Goal: Information Seeking & Learning: Learn about a topic

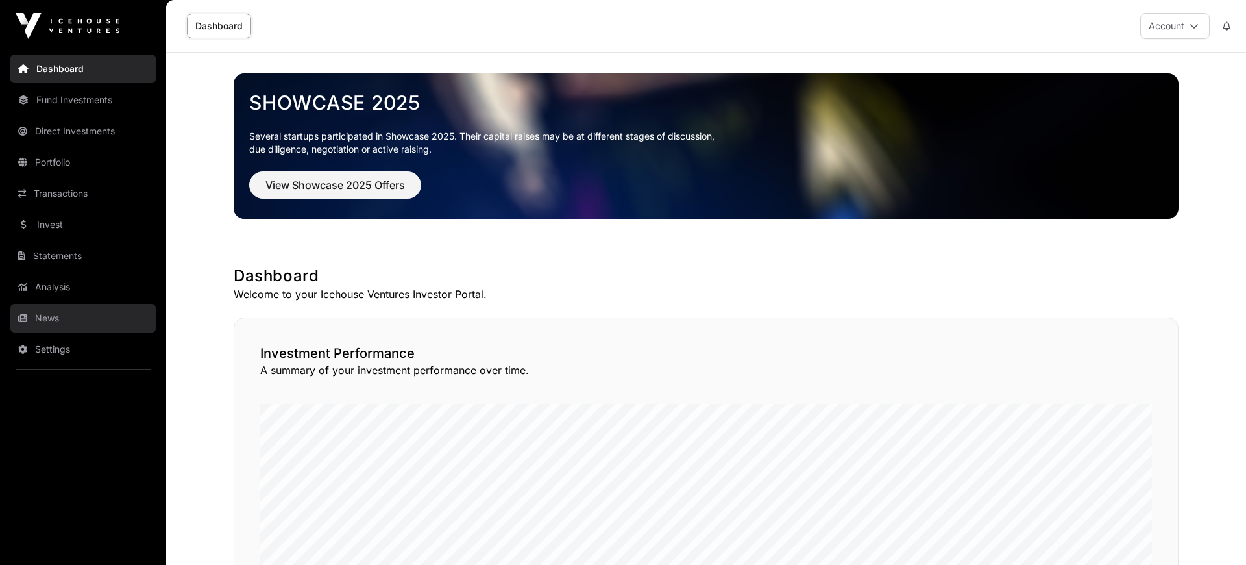
click at [46, 308] on link "News" at bounding box center [82, 318] width 145 height 29
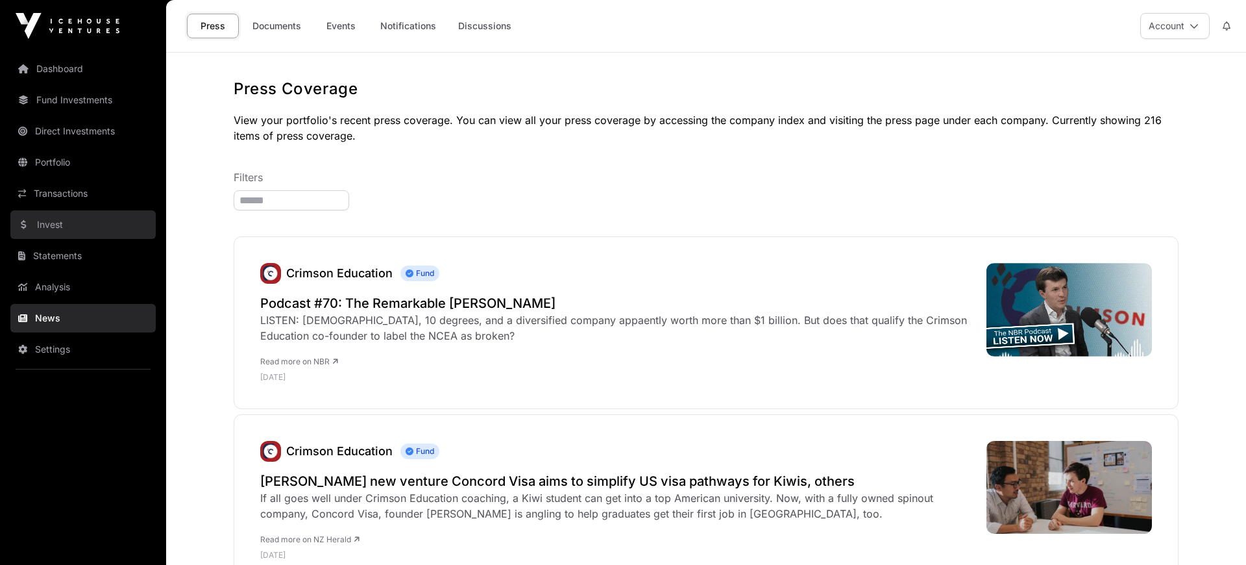
drag, startPoint x: 52, startPoint y: 217, endPoint x: 58, endPoint y: 222, distance: 7.4
click at [58, 222] on link "Invest" at bounding box center [82, 224] width 145 height 29
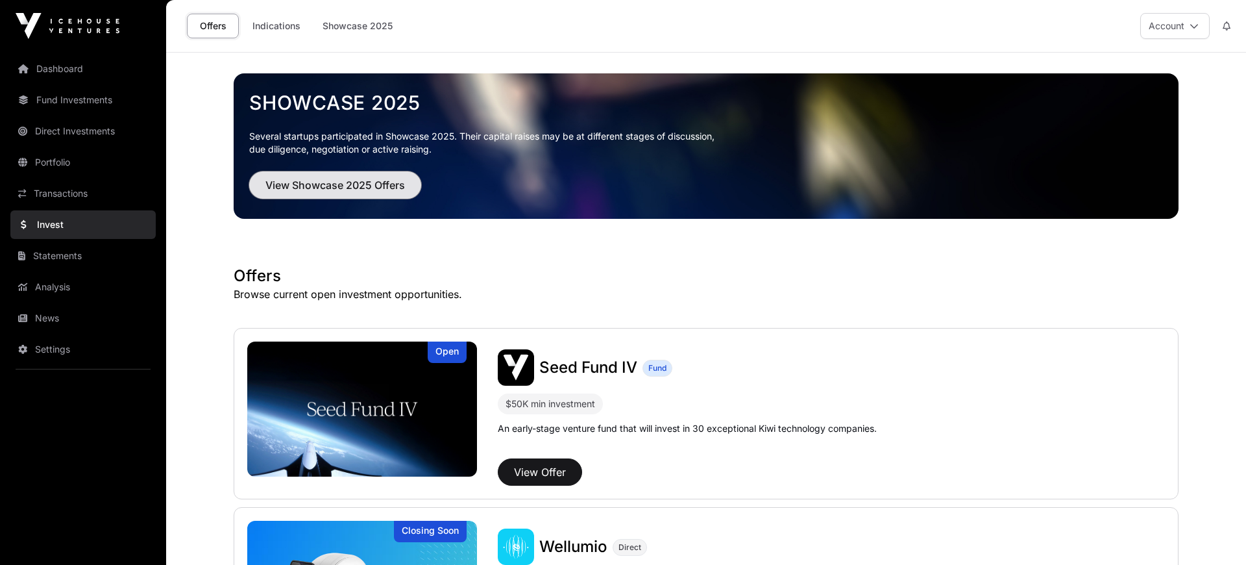
click at [349, 179] on span "View Showcase 2025 Offers" at bounding box center [335, 185] width 140 height 16
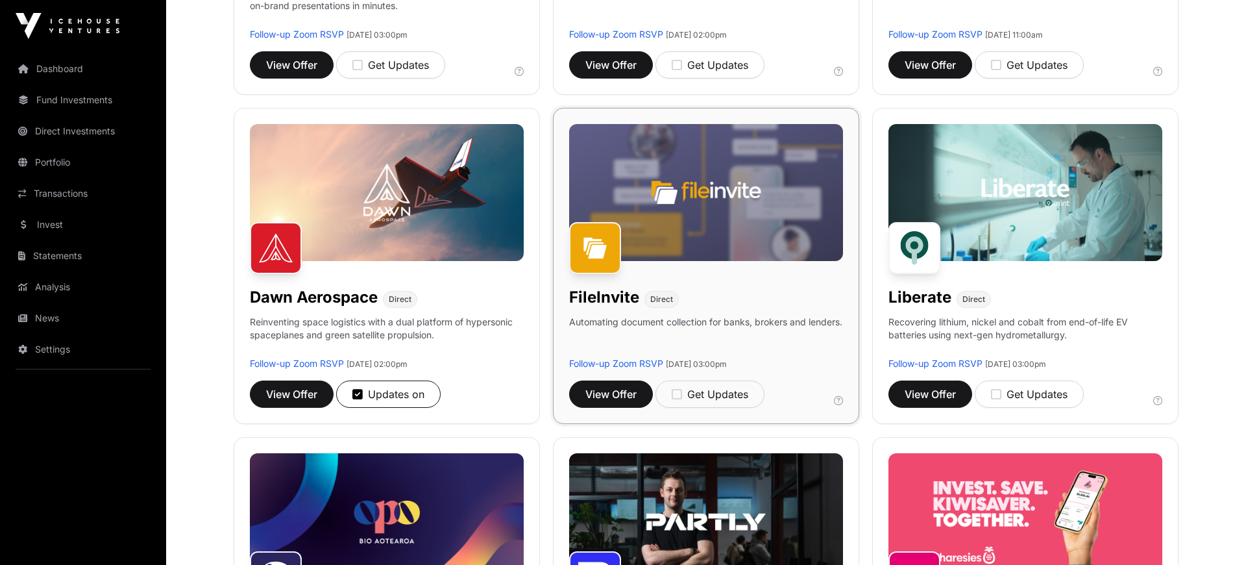
scroll to position [448, 0]
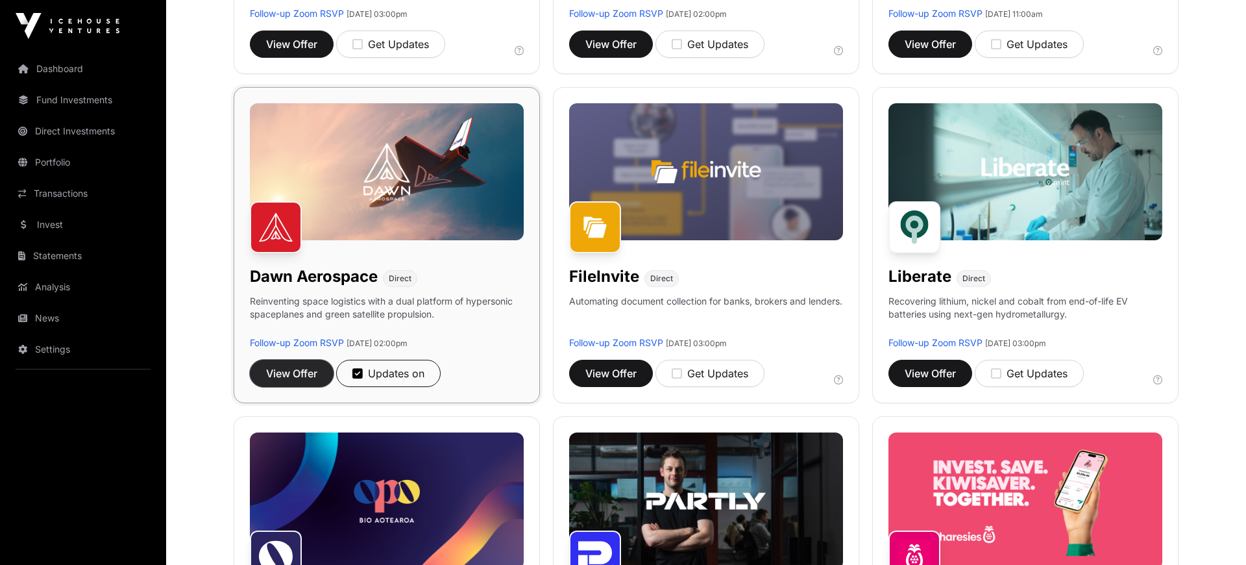
click at [278, 371] on span "View Offer" at bounding box center [291, 373] width 51 height 16
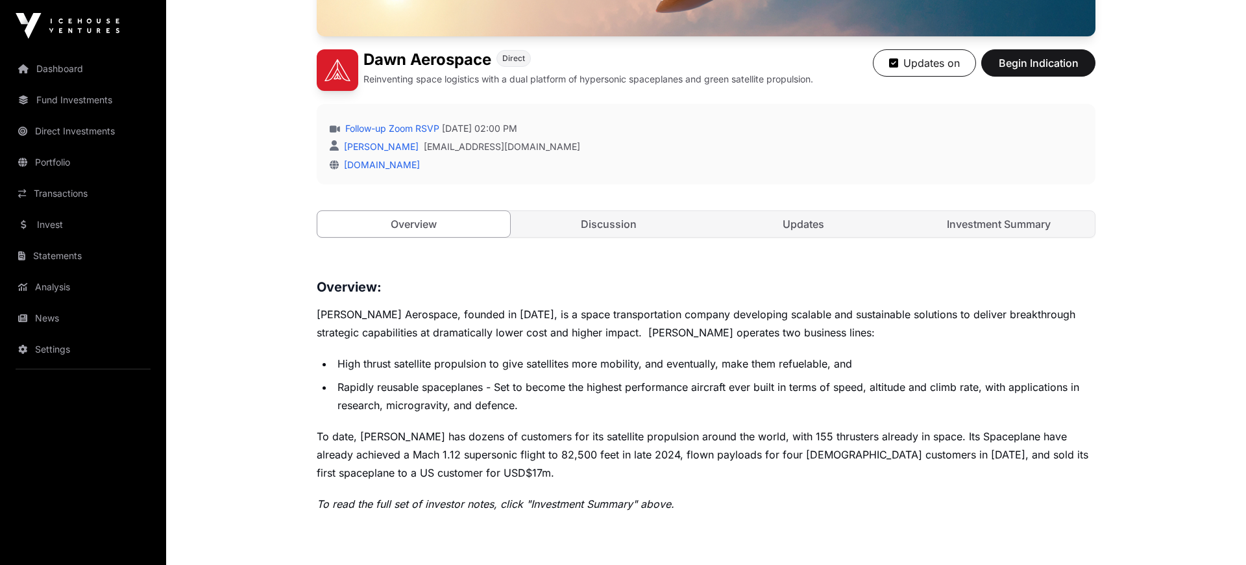
scroll to position [358, 0]
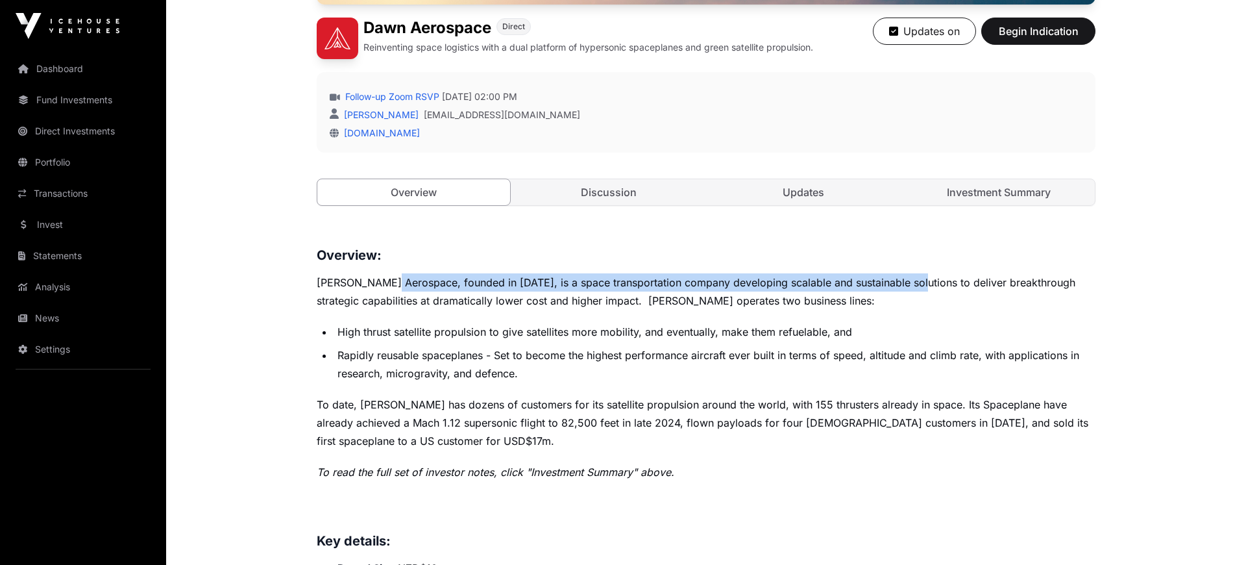
drag, startPoint x: 397, startPoint y: 284, endPoint x: 907, endPoint y: 276, distance: 510.2
click at [907, 276] on p "[PERSON_NAME] Aerospace, founded in [DATE], is a space transportation company d…" at bounding box center [706, 291] width 779 height 36
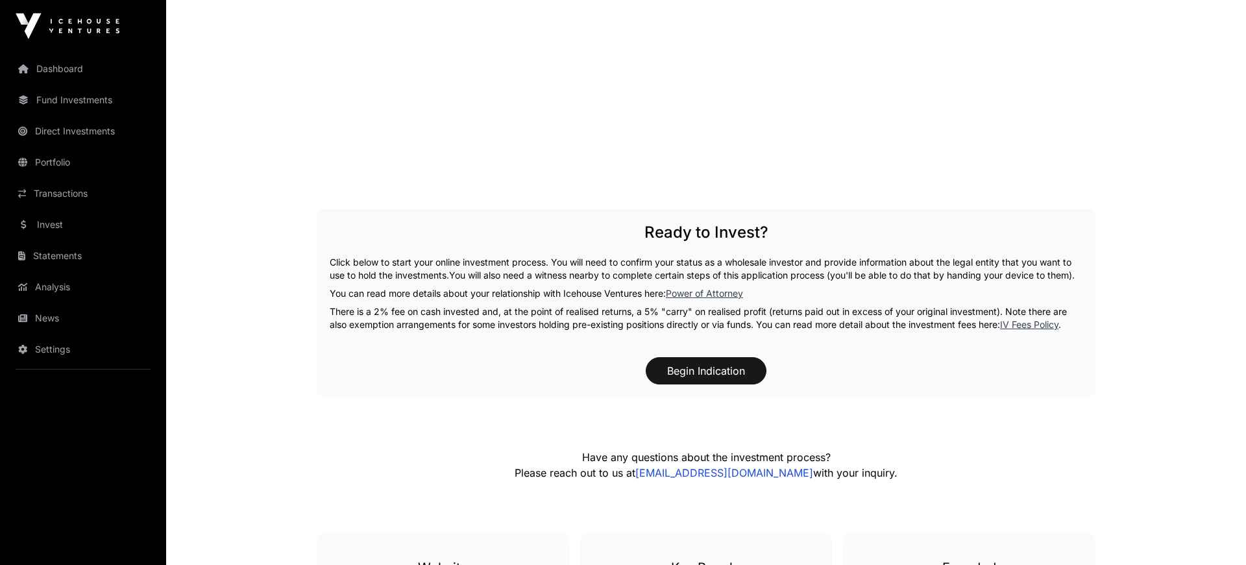
scroll to position [1881, 0]
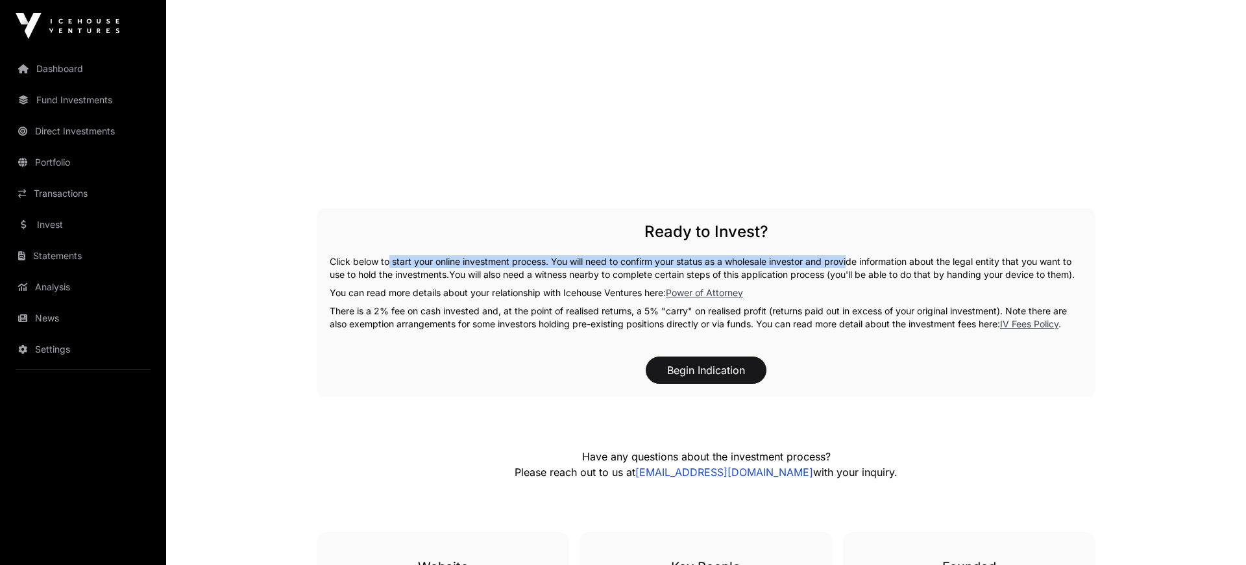
drag, startPoint x: 386, startPoint y: 265, endPoint x: 849, endPoint y: 262, distance: 462.7
click at [849, 262] on p "Click below to start your online investment process. You will need to confirm y…" at bounding box center [706, 268] width 753 height 26
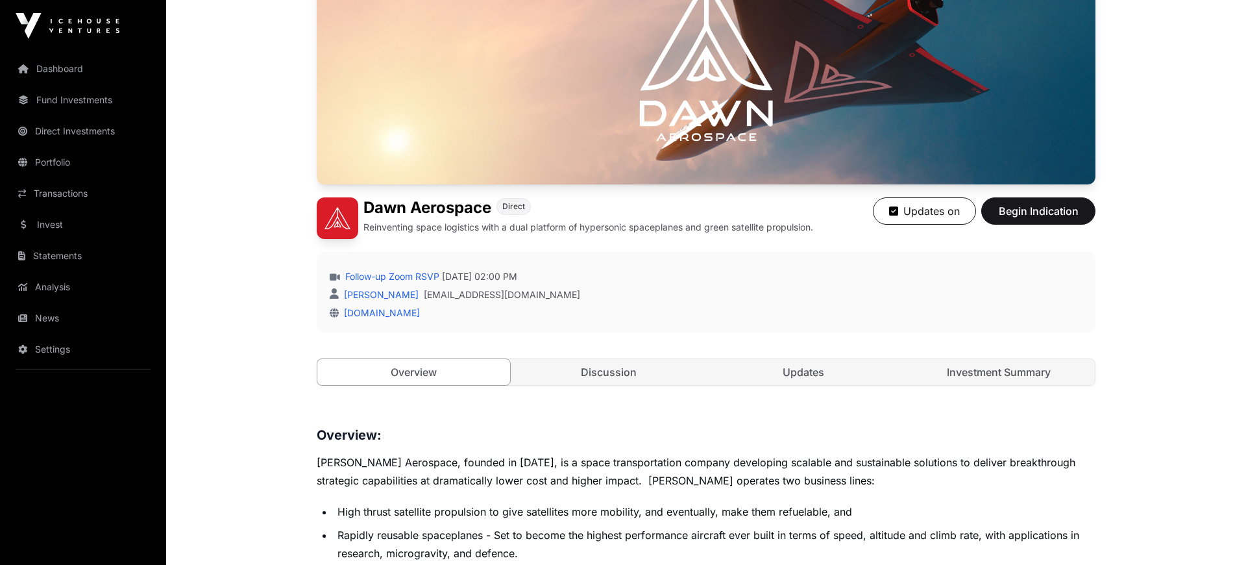
scroll to position [179, 0]
click at [1018, 374] on link "Investment Summary" at bounding box center [999, 371] width 193 height 26
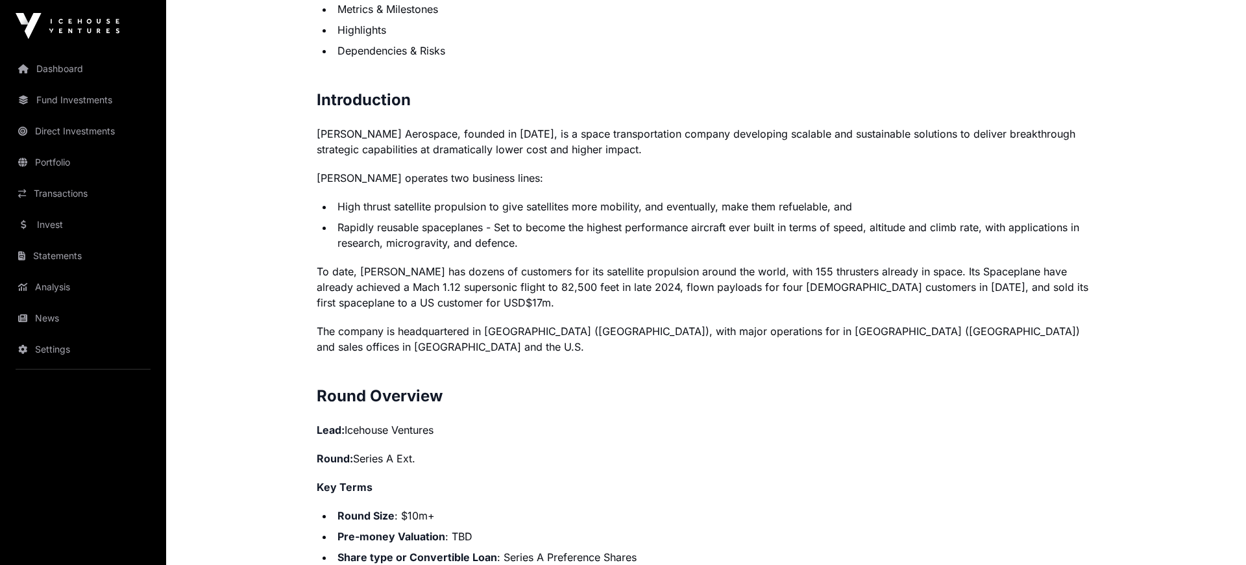
scroll to position [896, 0]
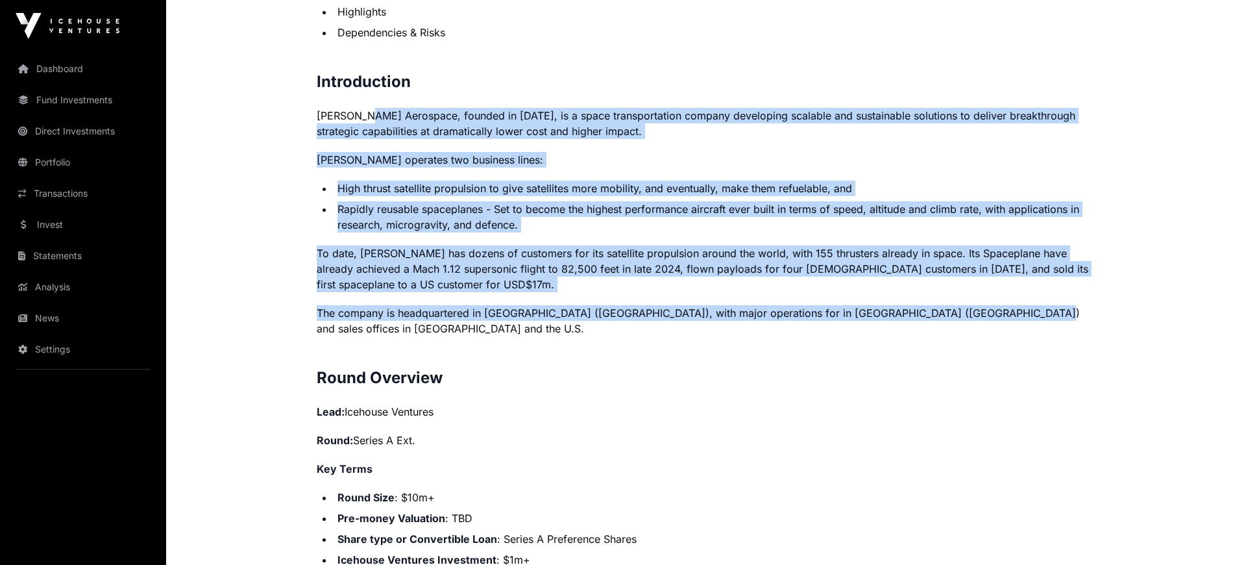
drag, startPoint x: 371, startPoint y: 114, endPoint x: 993, endPoint y: 316, distance: 653.9
click at [993, 316] on p "The company is headquartered in [GEOGRAPHIC_DATA] ([GEOGRAPHIC_DATA]), with maj…" at bounding box center [706, 320] width 779 height 31
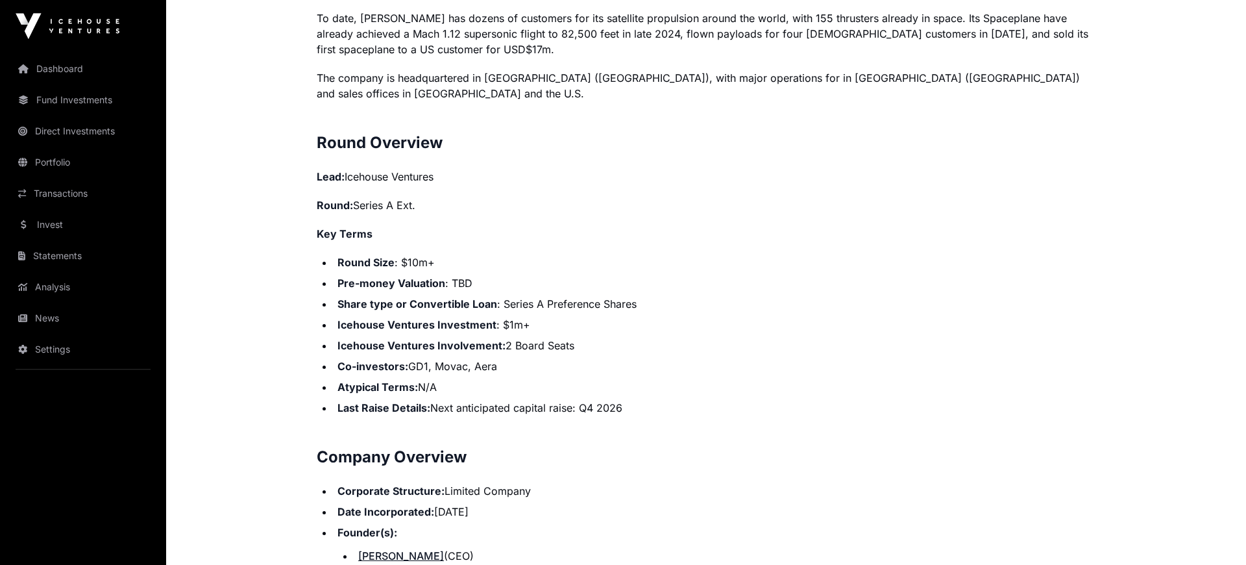
scroll to position [1164, 0]
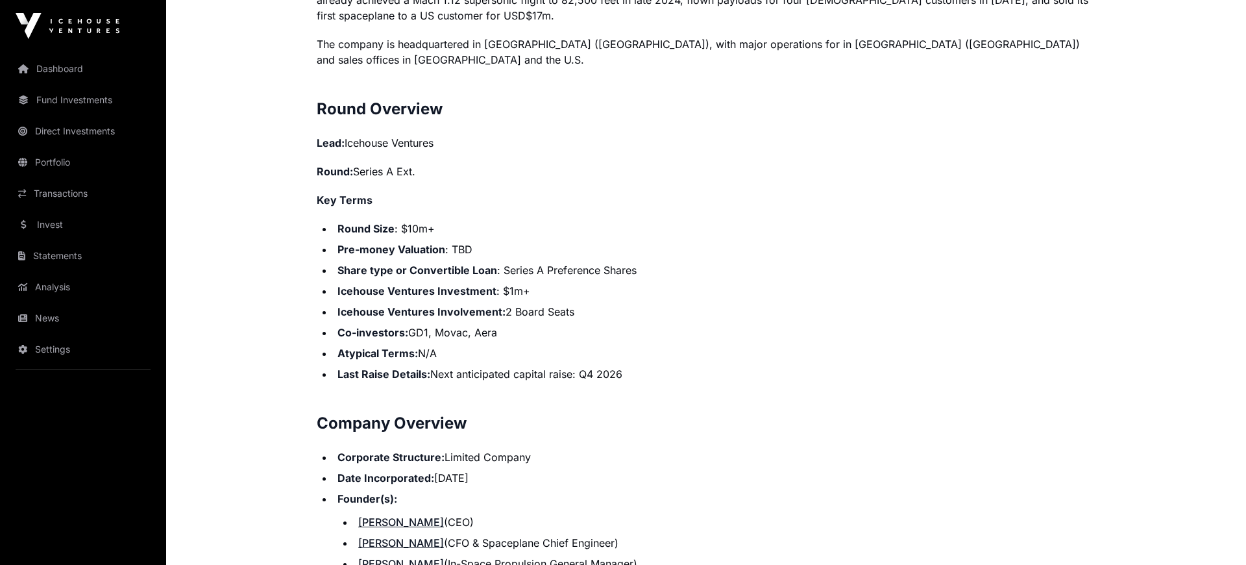
drag, startPoint x: 317, startPoint y: 122, endPoint x: 630, endPoint y: 358, distance: 392.5
click at [630, 366] on li "Last Raise Details: Next anticipated capital raise: Q4 2026" at bounding box center [715, 374] width 762 height 16
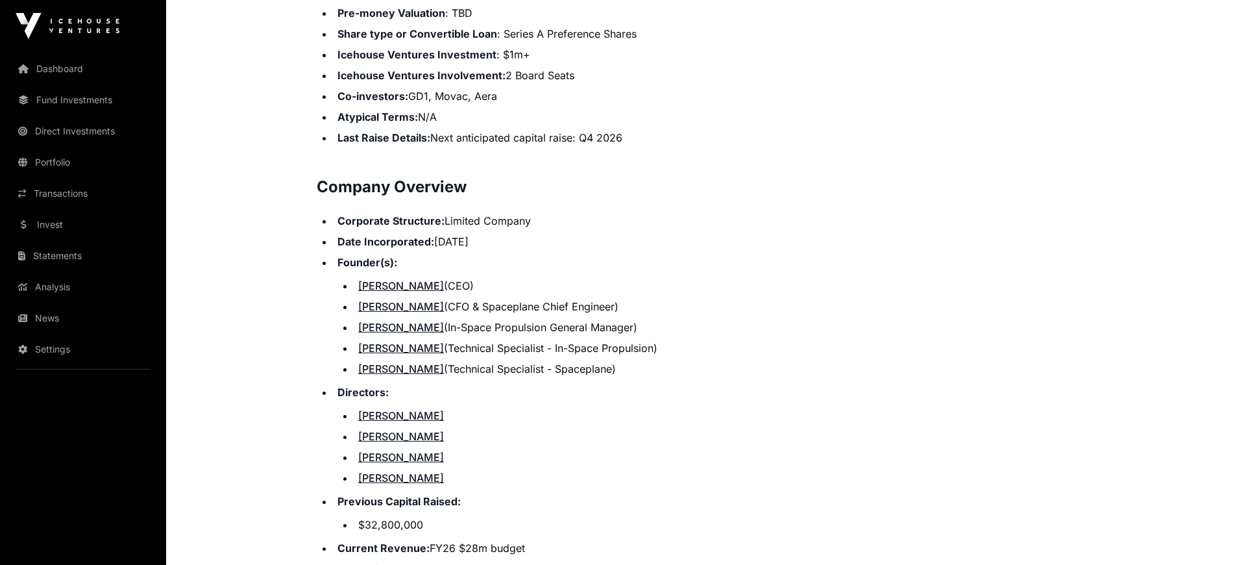
scroll to position [1433, 0]
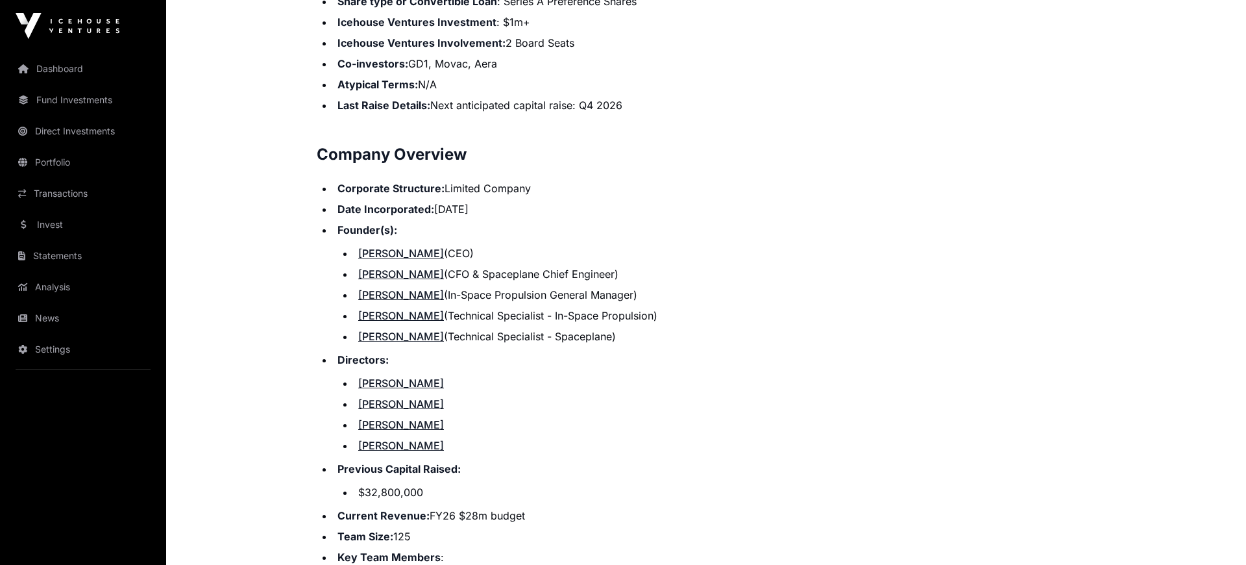
drag, startPoint x: 345, startPoint y: 171, endPoint x: 510, endPoint y: 239, distance: 178.6
click at [510, 239] on ul "Corporate Structure: Limited Company Date Incorporated: [DATE] Founder(s): [PER…" at bounding box center [706, 416] width 779 height 472
click at [519, 245] on li "[PERSON_NAME] (CEO)" at bounding box center [724, 253] width 741 height 16
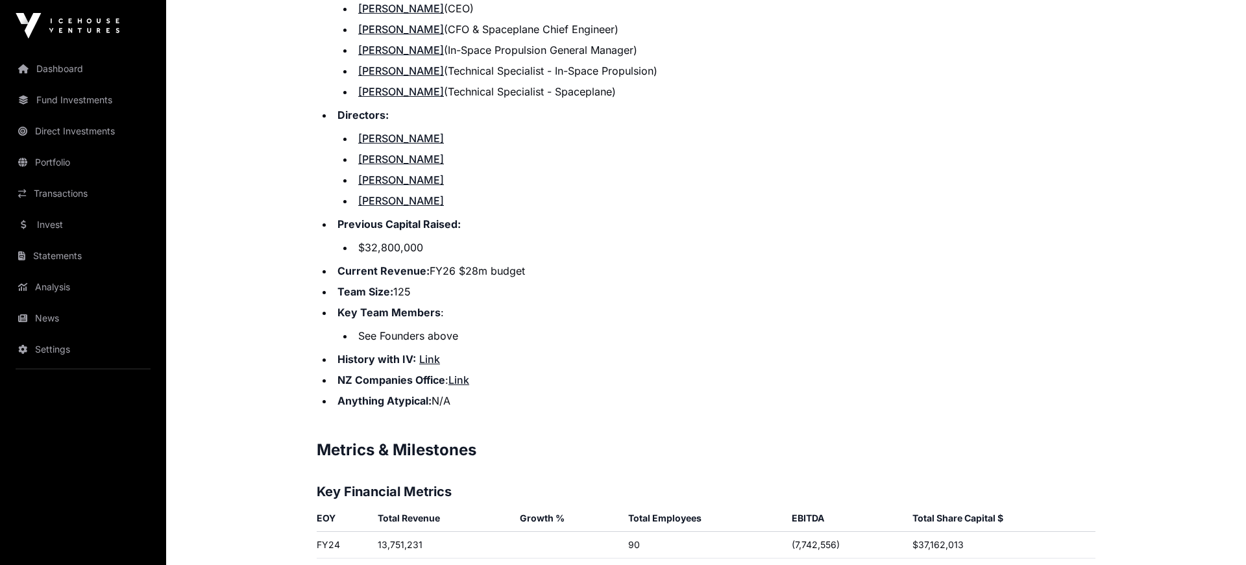
scroll to position [1791, 0]
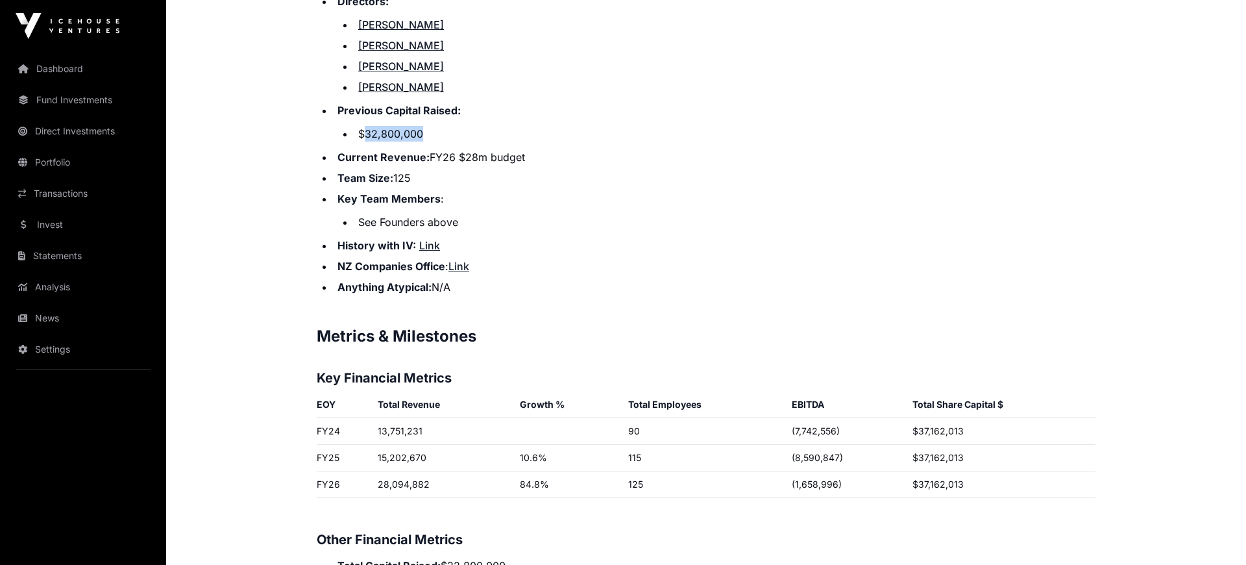
drag, startPoint x: 365, startPoint y: 117, endPoint x: 434, endPoint y: 117, distance: 69.4
click at [434, 126] on li "$32,800,000" at bounding box center [724, 134] width 741 height 16
click at [505, 103] on li "Previous Capital Raised: $32,800,000" at bounding box center [715, 122] width 762 height 39
drag, startPoint x: 350, startPoint y: 94, endPoint x: 469, endPoint y: 99, distance: 119.5
click at [469, 103] on li "Previous Capital Raised: $32,800,000" at bounding box center [715, 122] width 762 height 39
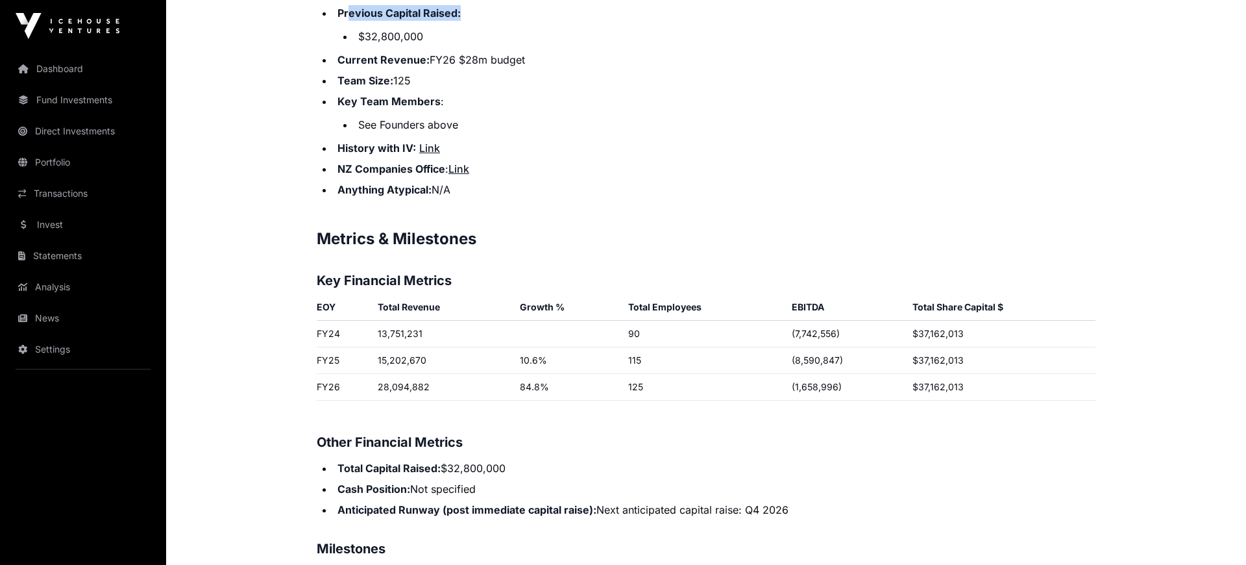
scroll to position [1970, 0]
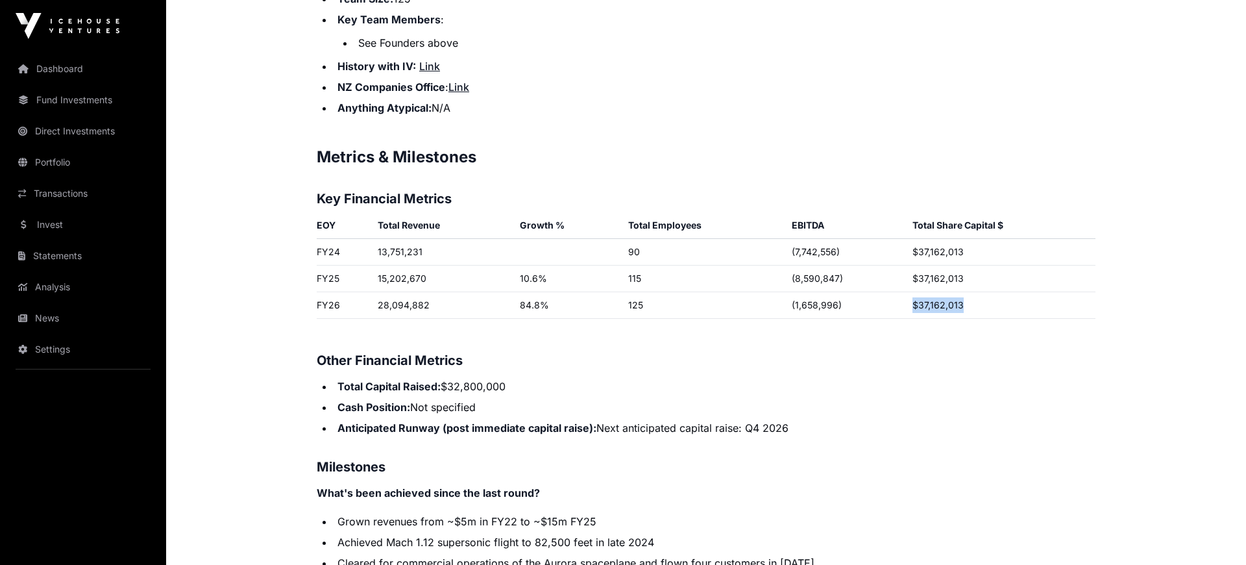
drag, startPoint x: 974, startPoint y: 290, endPoint x: 907, endPoint y: 297, distance: 66.5
click at [907, 297] on td "$37,162,013" at bounding box center [1001, 305] width 188 height 27
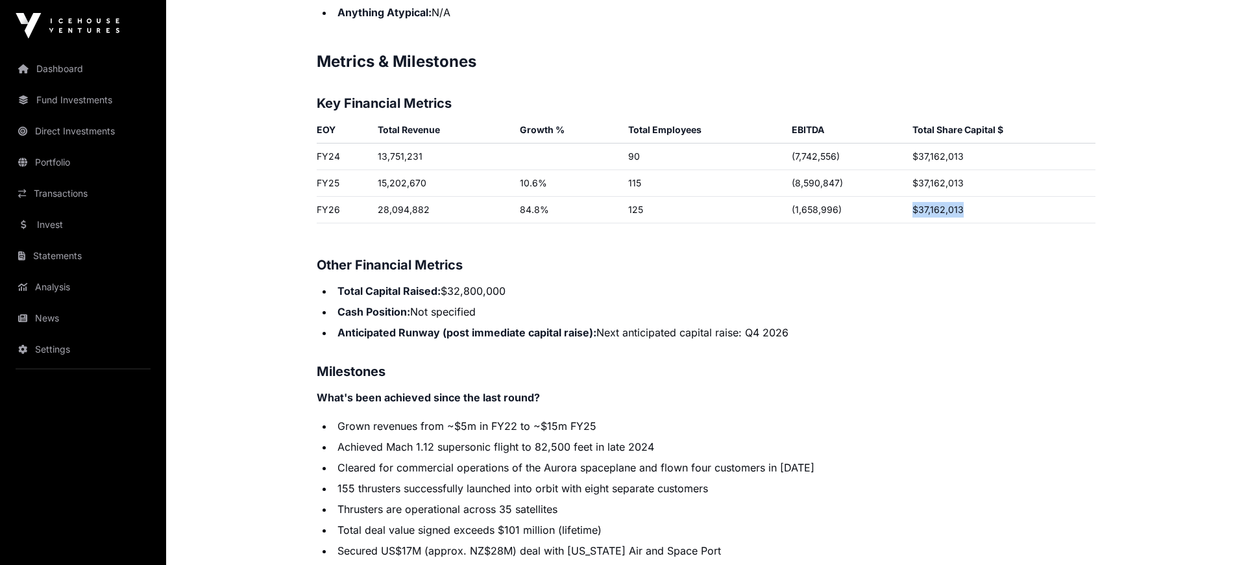
scroll to position [2149, 0]
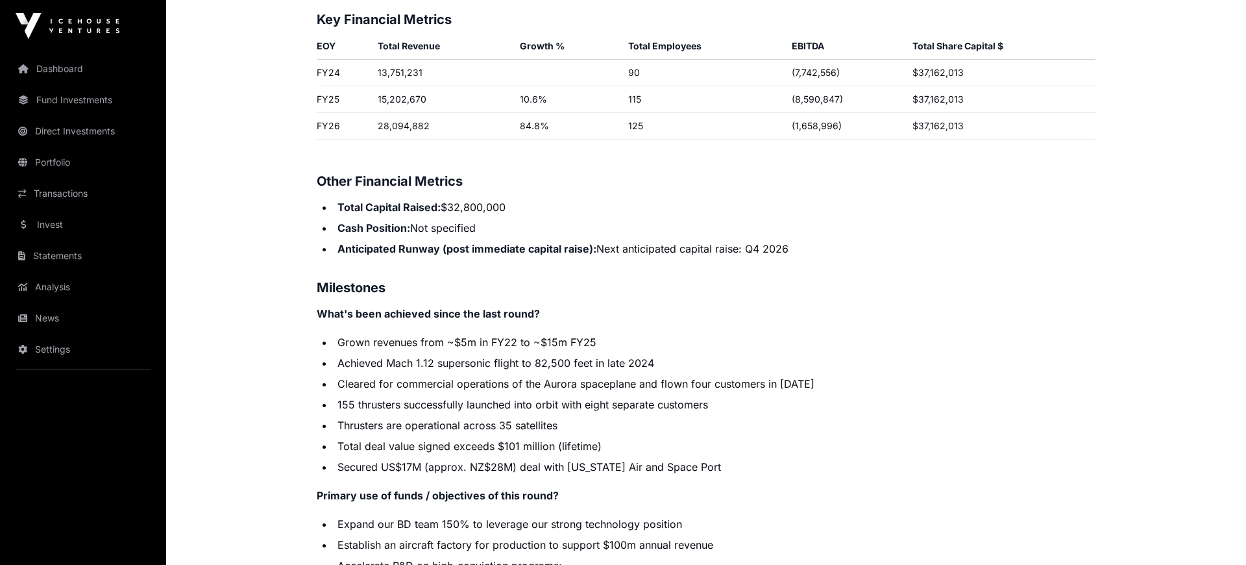
click at [379, 242] on strong "Anticipated Runway (post immediate capital raise):" at bounding box center [466, 248] width 259 height 13
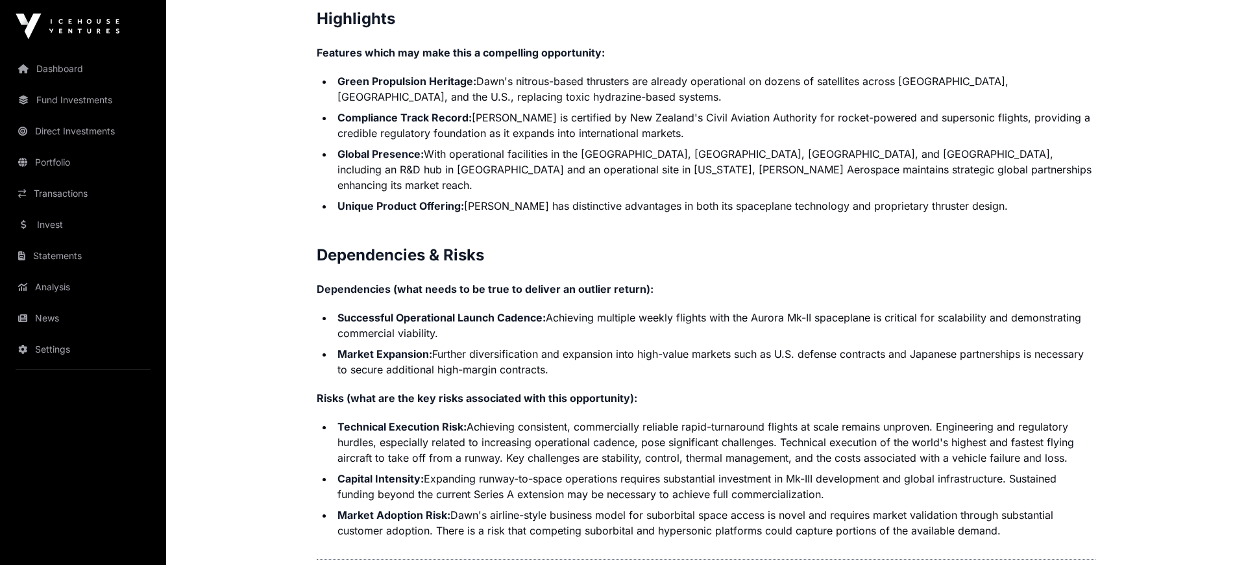
scroll to position [2948, 0]
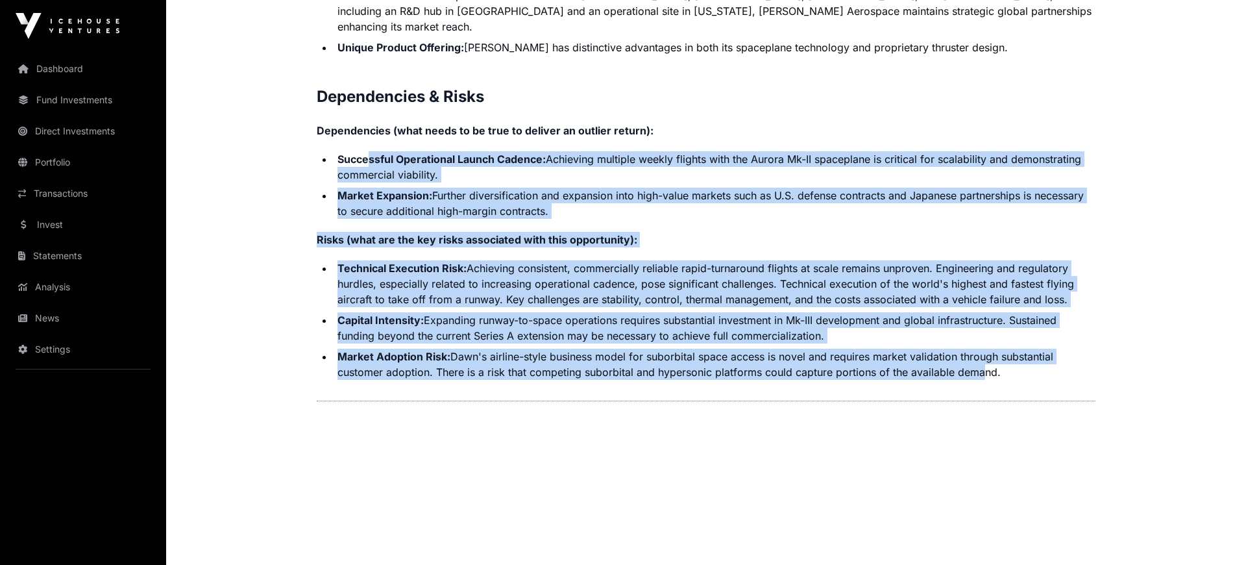
drag, startPoint x: 369, startPoint y: 130, endPoint x: 979, endPoint y: 333, distance: 643.6
drag, startPoint x: 979, startPoint y: 332, endPoint x: 930, endPoint y: 310, distance: 54.3
click at [979, 349] on li "Market Adoption Risk: Dawn's airline-style business model for suborbital space …" at bounding box center [715, 364] width 762 height 31
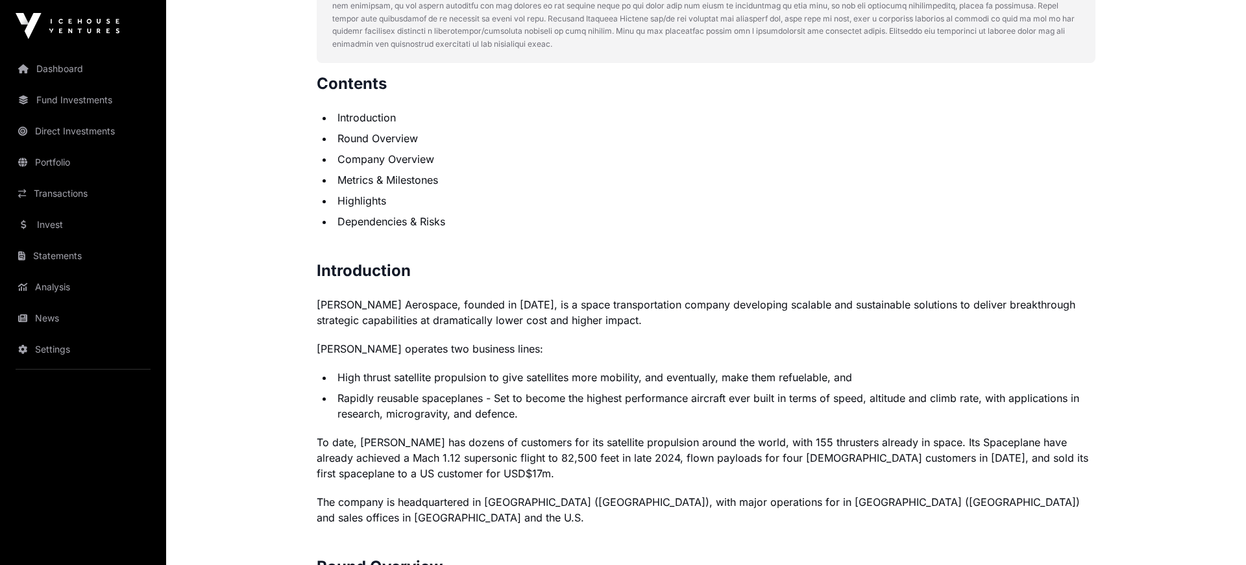
scroll to position [619, 0]
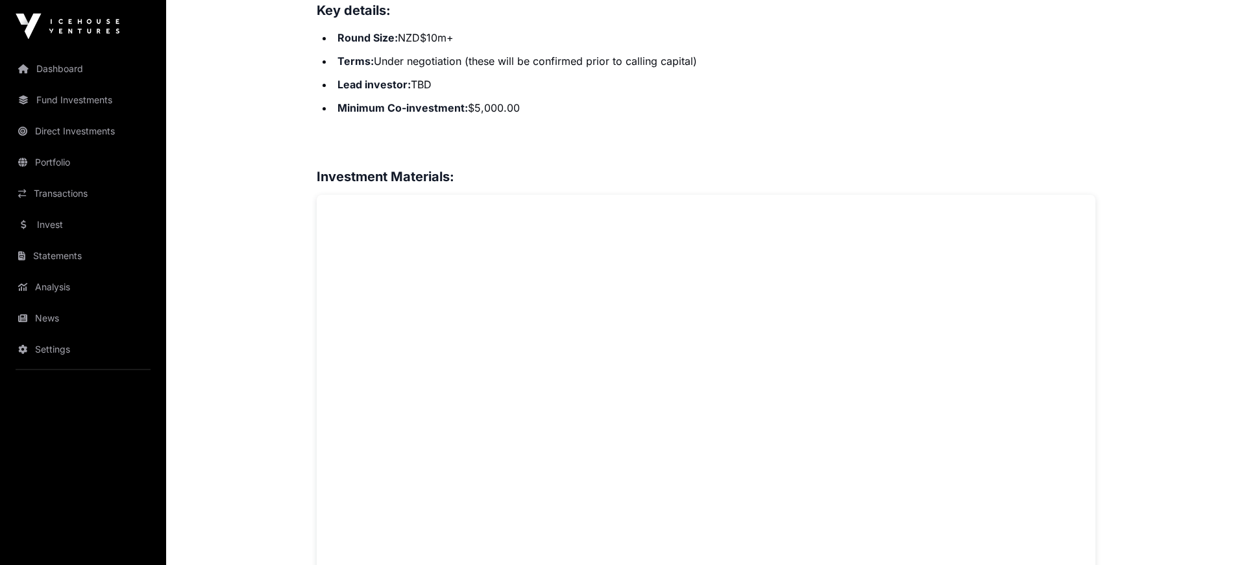
scroll to position [806, 0]
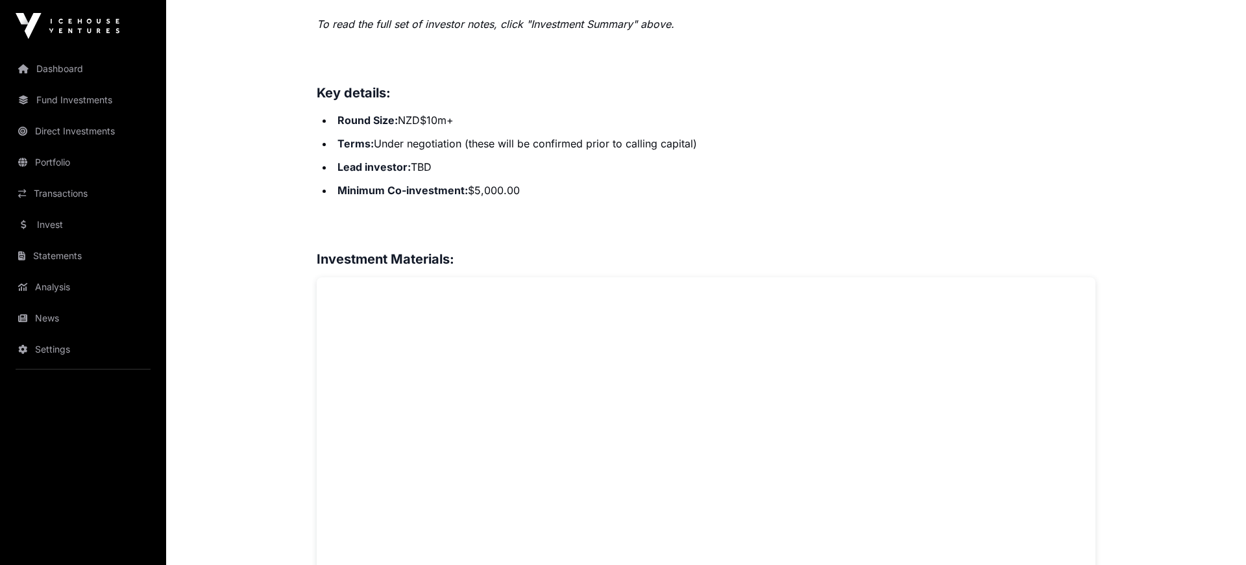
click at [750, 129] on ul "Round Size: NZD$10m+ Terms: Under negotiation (these will be confirmed prior to…" at bounding box center [706, 155] width 779 height 88
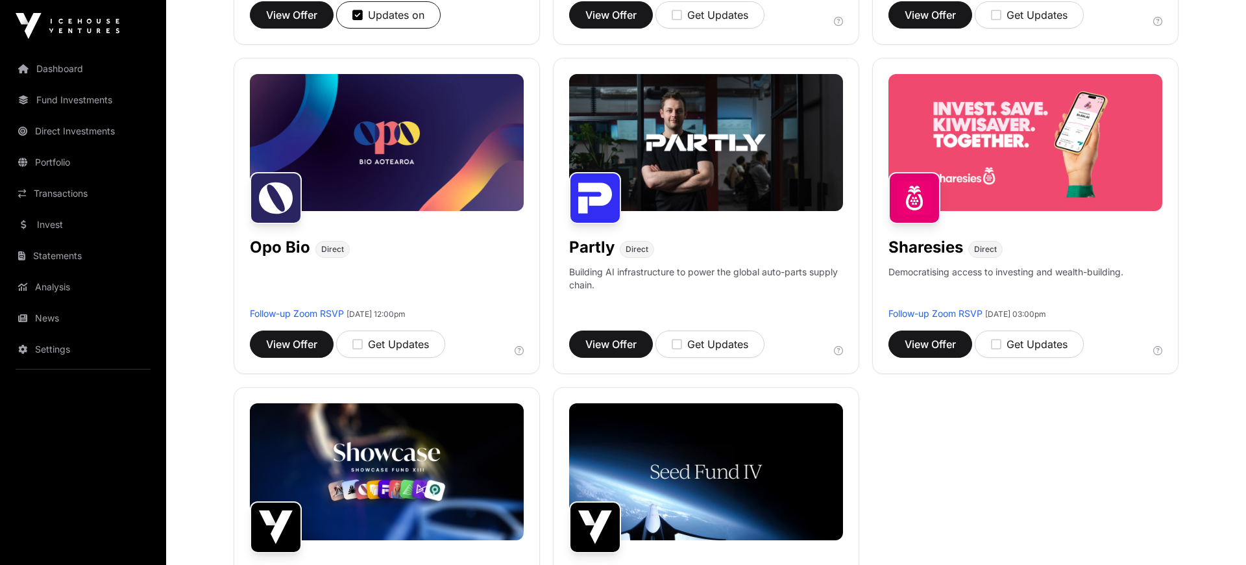
scroll to position [448, 0]
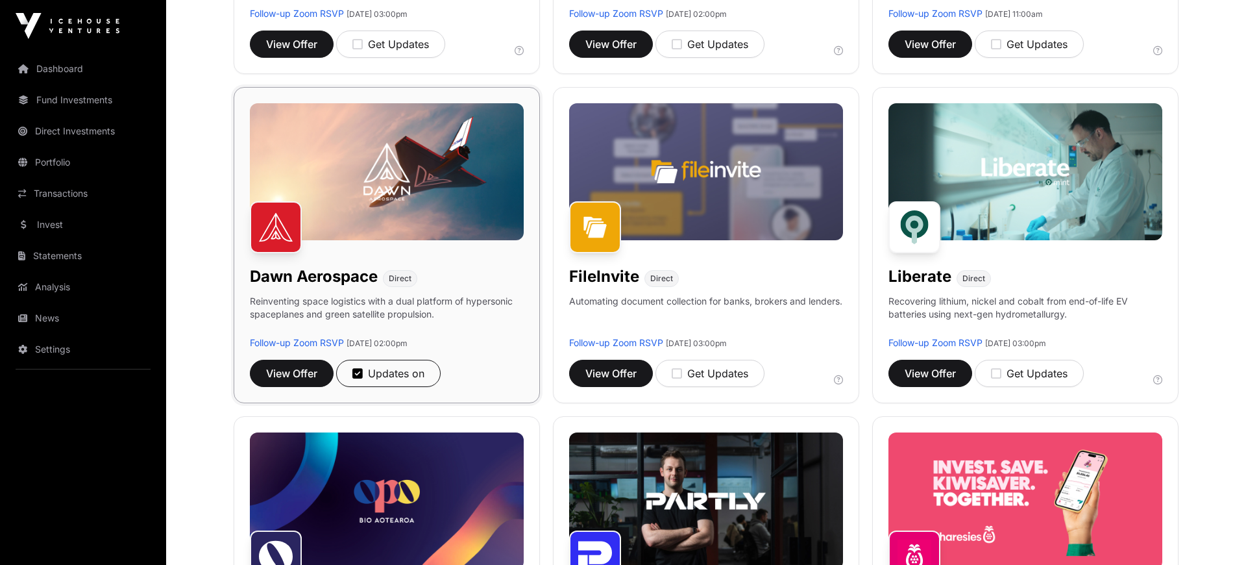
click at [395, 291] on div "[PERSON_NAME] Aerospace Direct Reinventing space logistics with a dual platform…" at bounding box center [387, 245] width 306 height 316
click at [296, 371] on span "View Offer" at bounding box center [291, 373] width 51 height 16
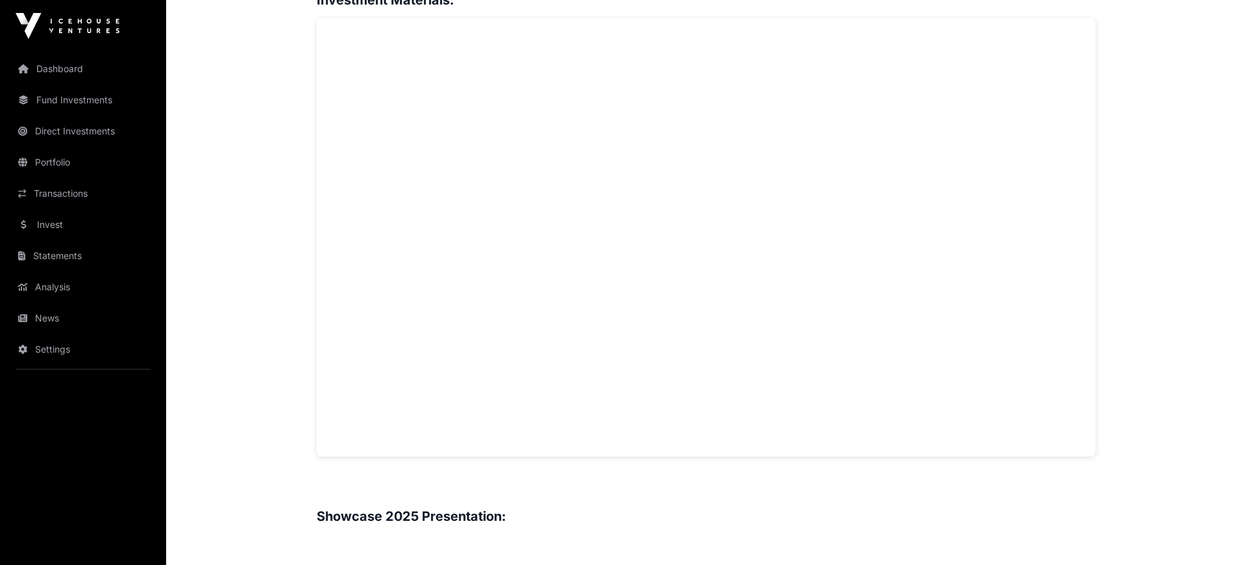
scroll to position [985, 0]
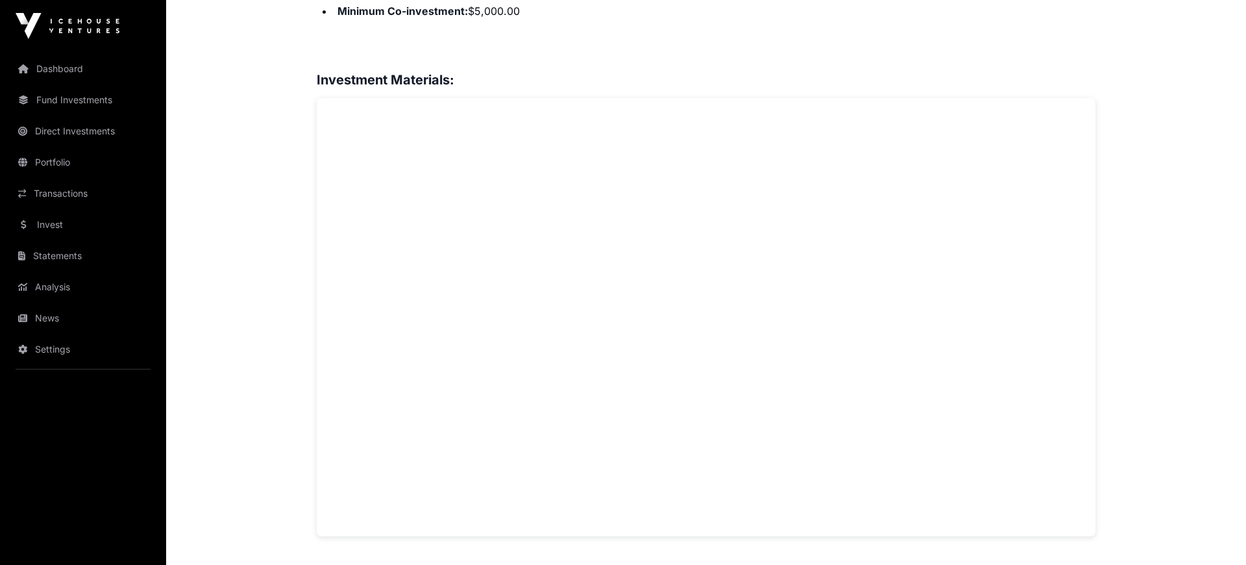
click at [279, 95] on main "Showcase 2025 [PERSON_NAME] Aerospace Open [PERSON_NAME] Aerospace Direct Reinv…" at bounding box center [706, 441] width 1080 height 2749
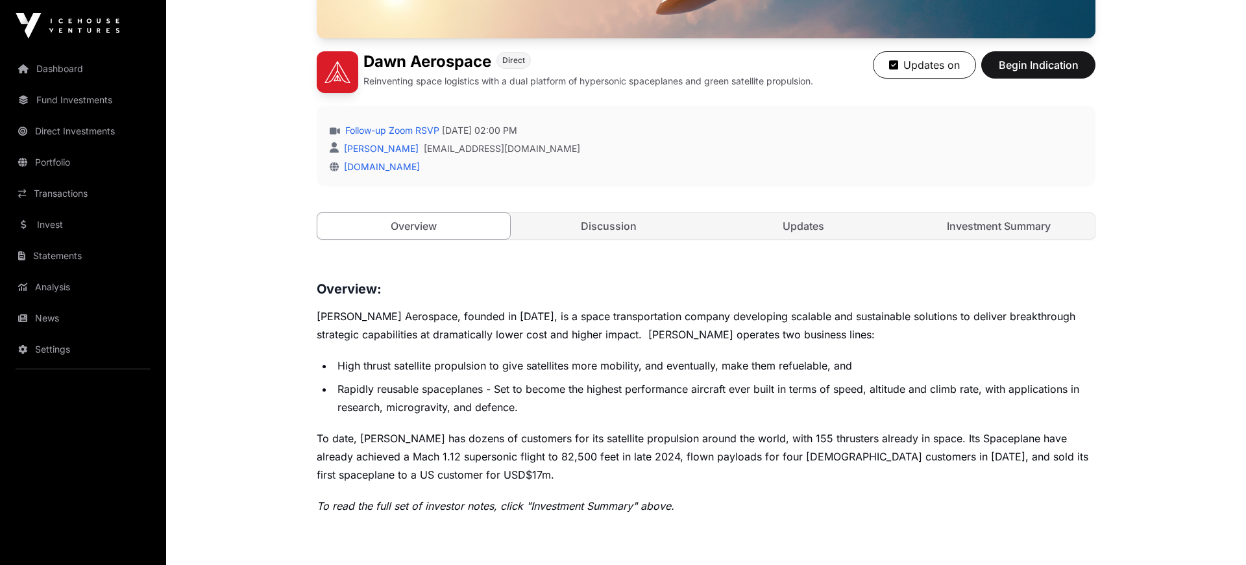
scroll to position [358, 0]
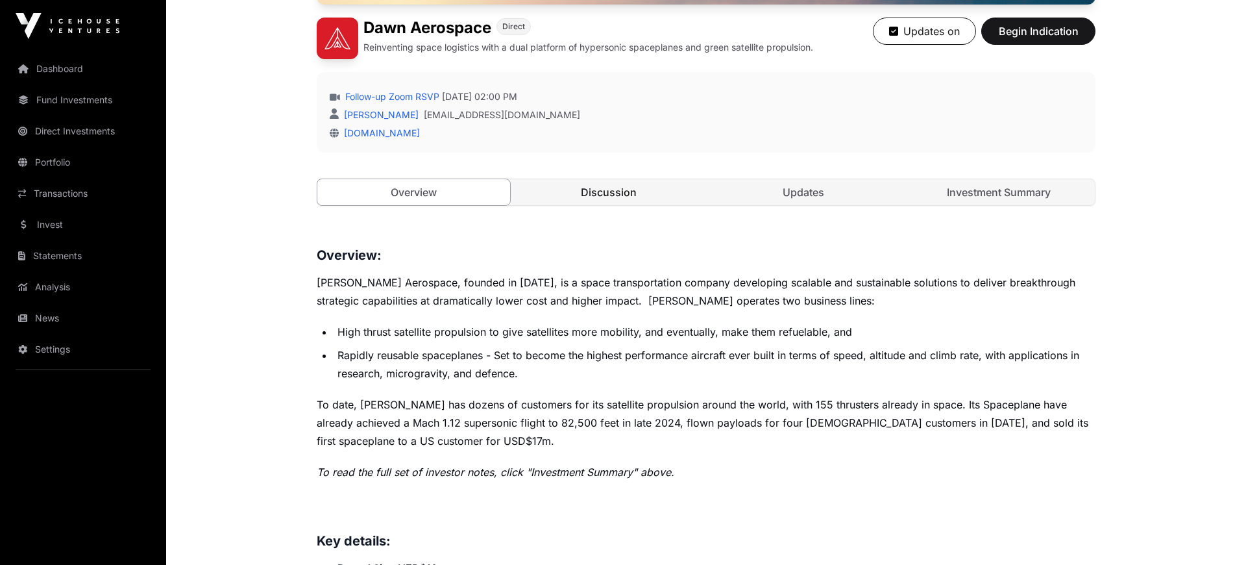
click at [620, 190] on link "Discussion" at bounding box center [609, 192] width 193 height 26
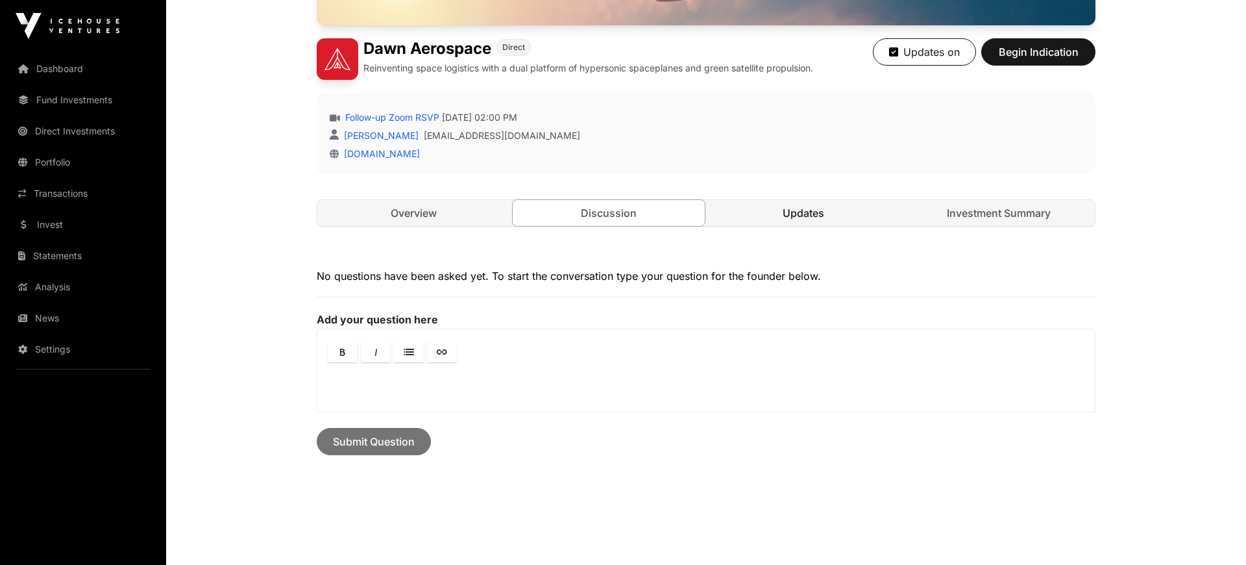
click at [813, 212] on link "Updates" at bounding box center [803, 213] width 193 height 26
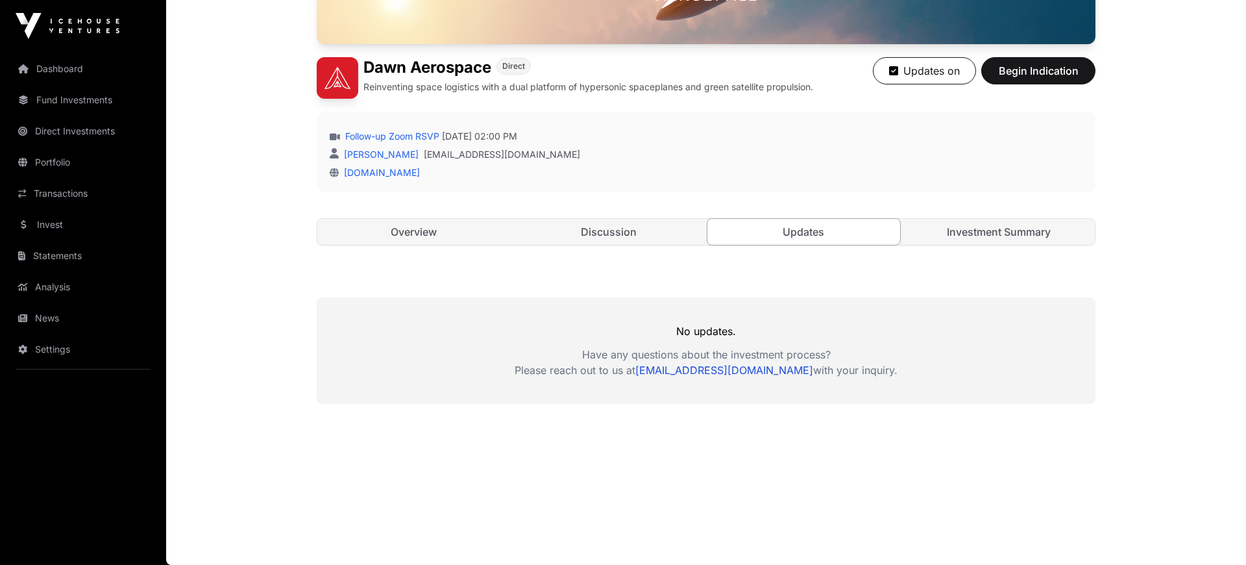
scroll to position [319, 0]
click at [1020, 223] on link "Investment Summary" at bounding box center [999, 232] width 193 height 26
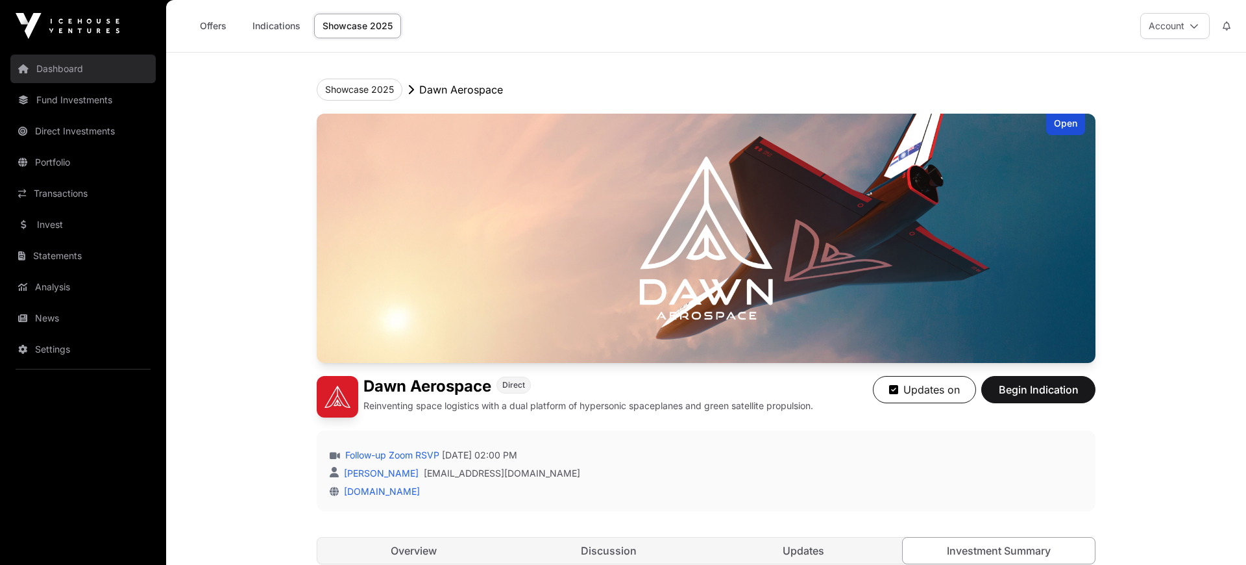
click at [64, 67] on link "Dashboard" at bounding box center [82, 69] width 145 height 29
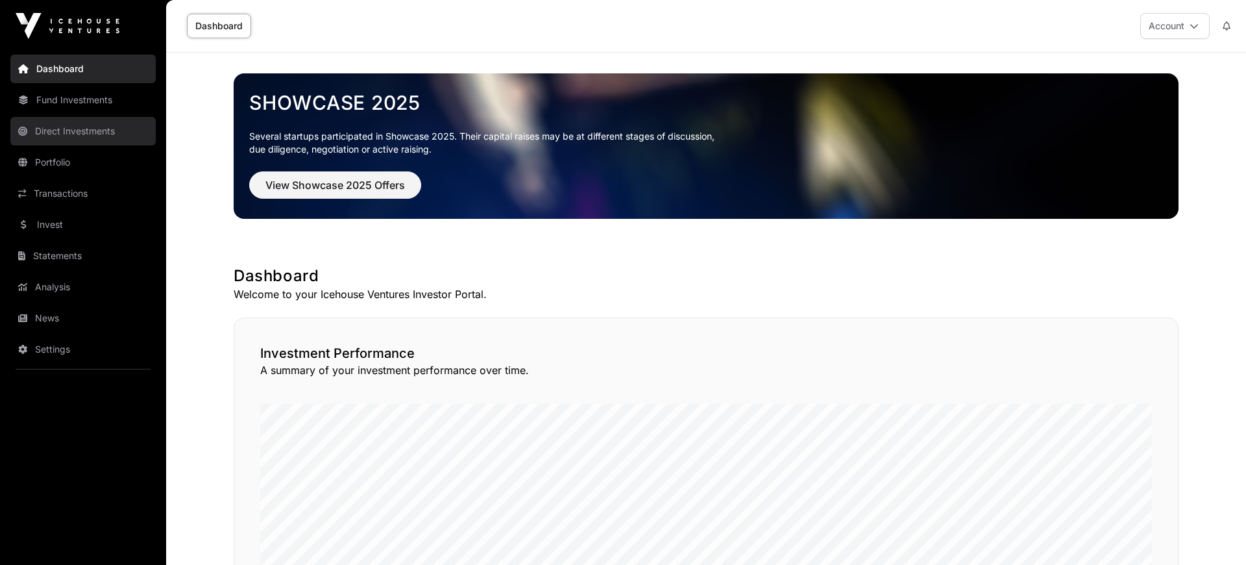
click at [78, 130] on link "Direct Investments" at bounding box center [82, 131] width 145 height 29
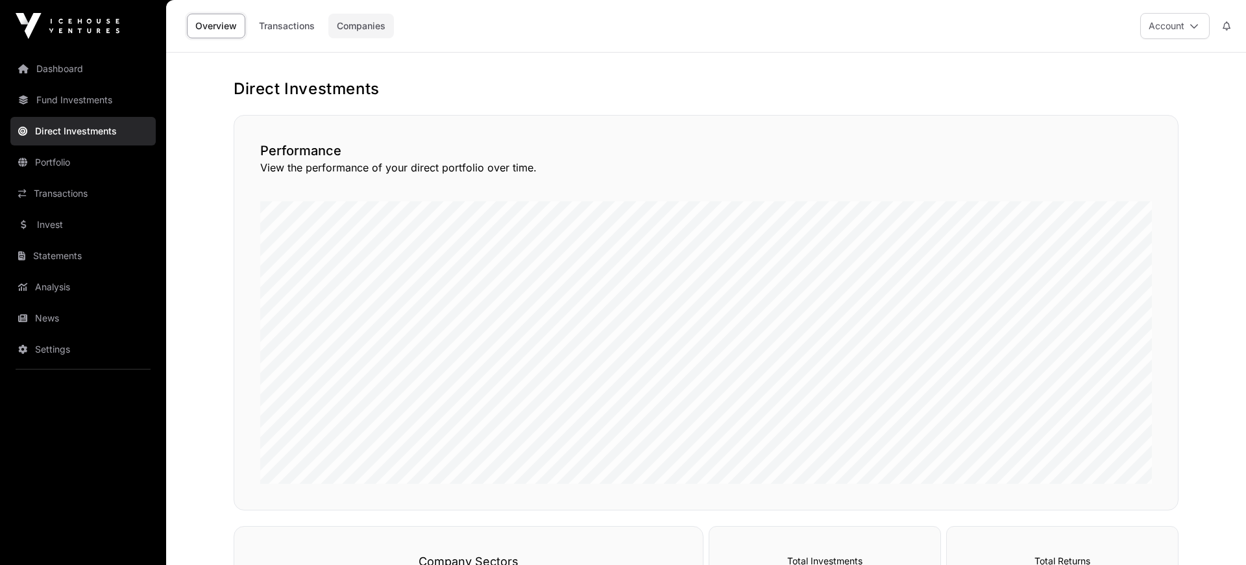
click at [371, 24] on link "Companies" at bounding box center [361, 26] width 66 height 25
drag, startPoint x: 317, startPoint y: 171, endPoint x: 526, endPoint y: 173, distance: 209.6
click at [526, 173] on p "View the performance of your direct portfolio over time." at bounding box center [706, 168] width 892 height 16
click at [644, 173] on p "View the performance of your direct portfolio over time." at bounding box center [706, 168] width 892 height 16
click at [62, 67] on link "Dashboard" at bounding box center [82, 69] width 145 height 29
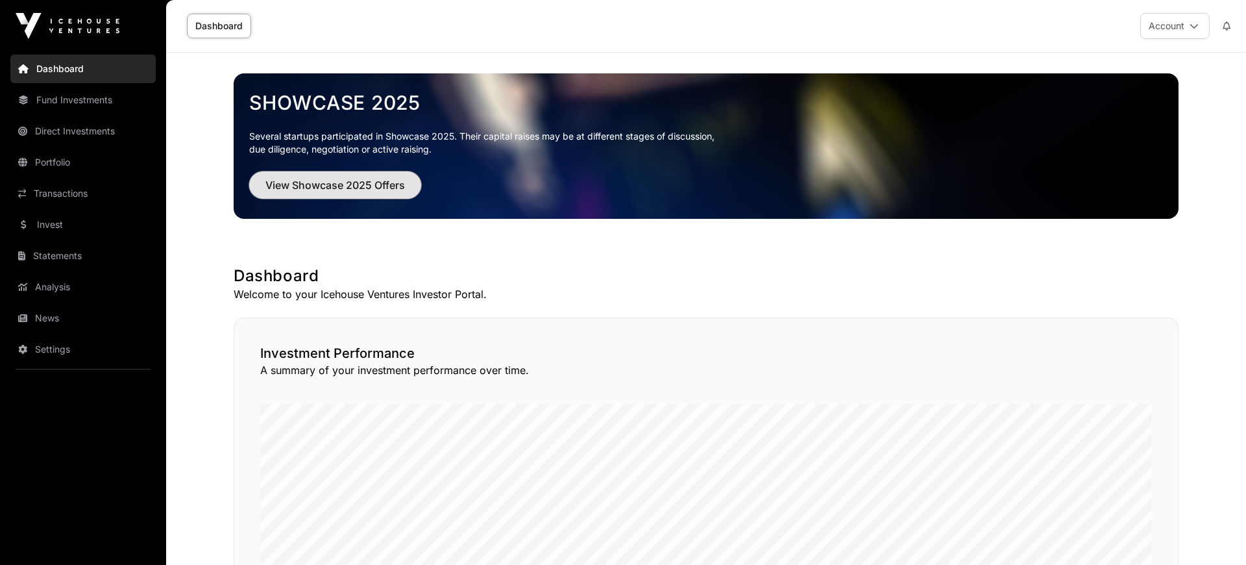
click at [328, 182] on span "View Showcase 2025 Offers" at bounding box center [335, 185] width 140 height 16
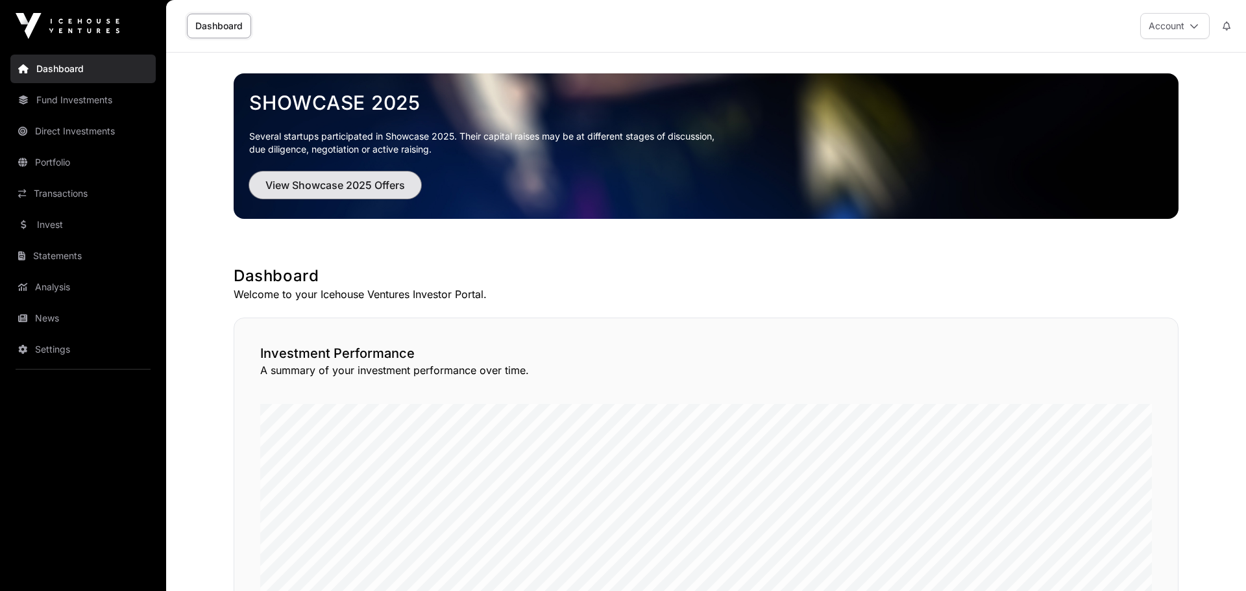
click at [356, 187] on span "View Showcase 2025 Offers" at bounding box center [335, 185] width 140 height 16
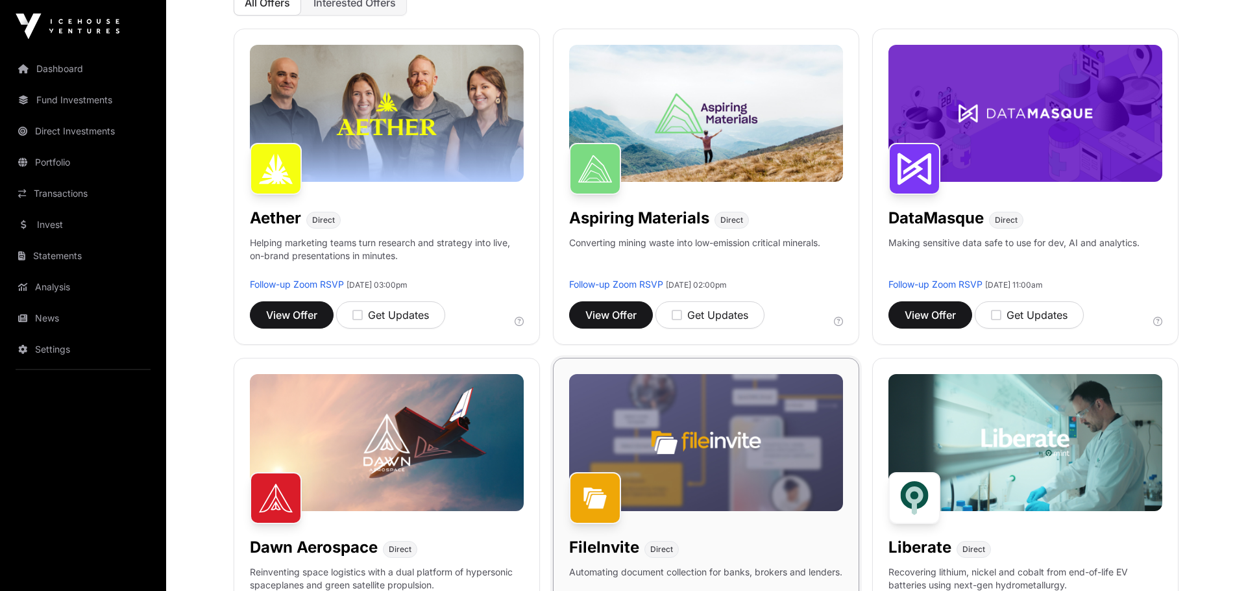
scroll to position [179, 0]
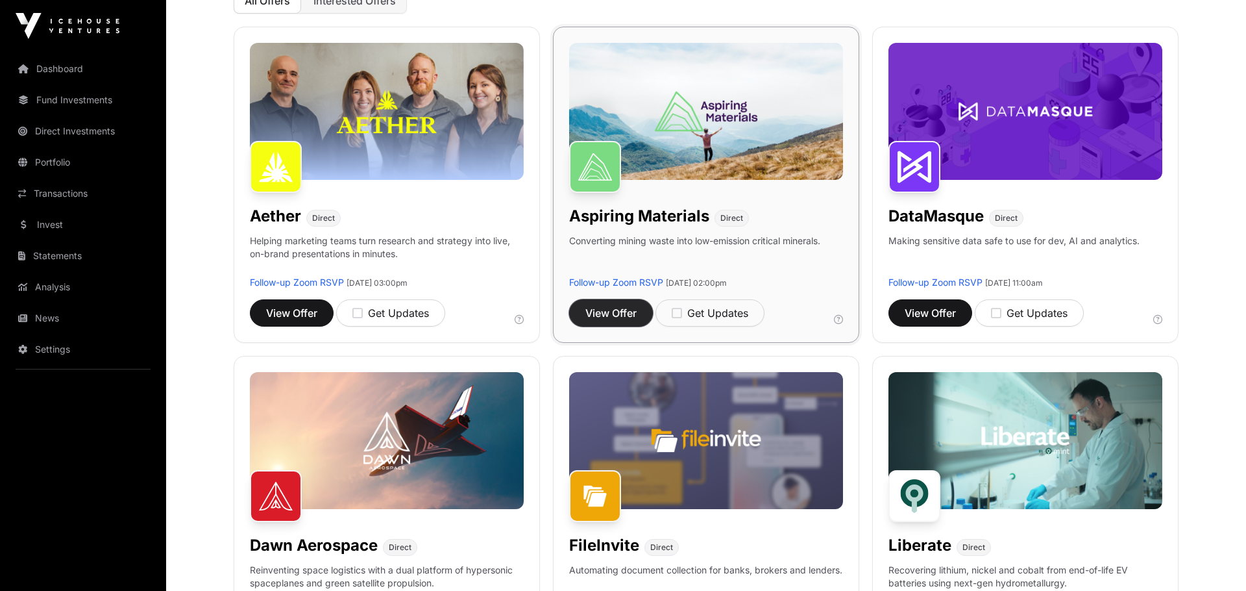
click at [611, 308] on span "View Offer" at bounding box center [610, 313] width 51 height 16
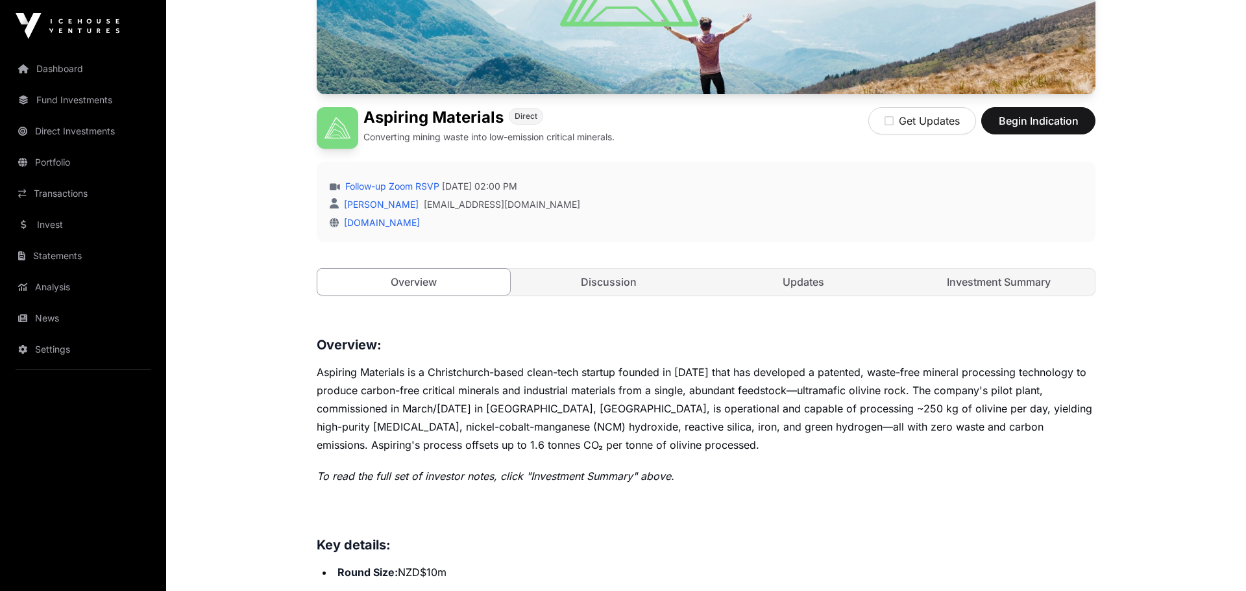
scroll to position [358, 0]
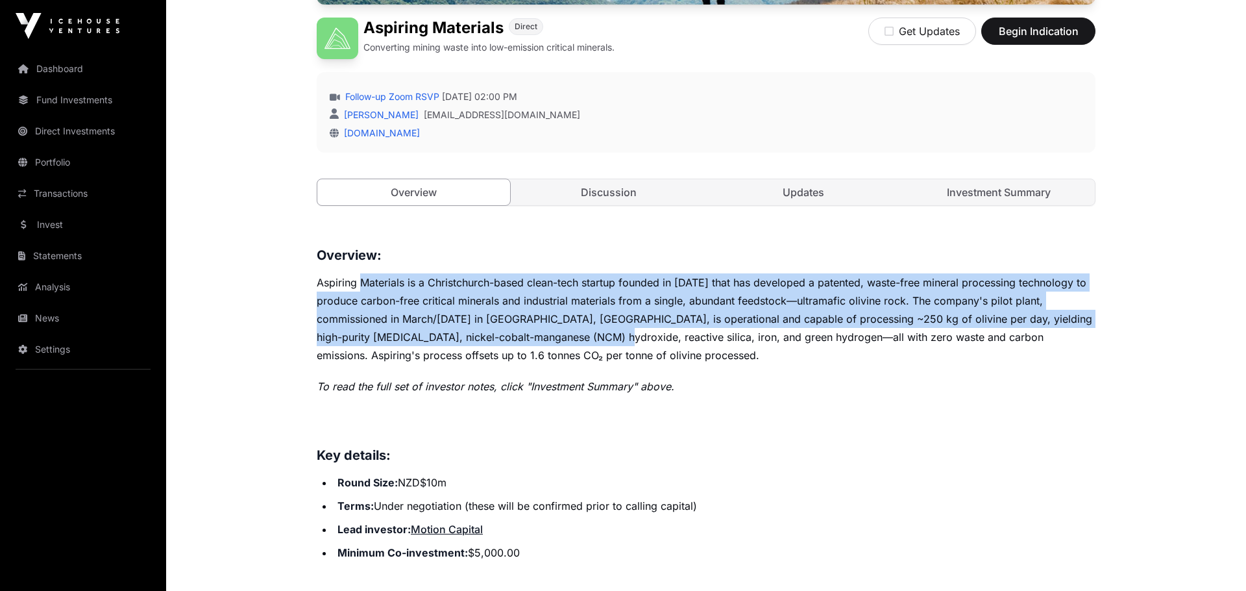
drag, startPoint x: 362, startPoint y: 282, endPoint x: 641, endPoint y: 345, distance: 285.4
click at [641, 345] on p "Aspiring Materials is a Christchurch-based clean-tech startup founded in 2019 t…" at bounding box center [706, 318] width 779 height 91
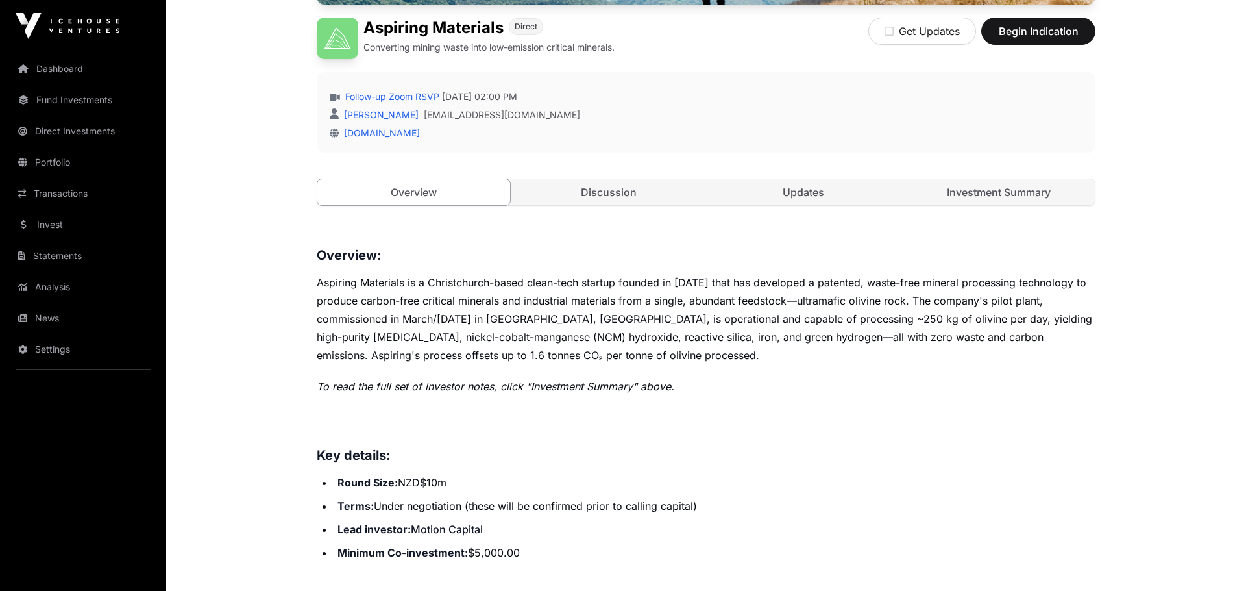
click at [641, 345] on p "Aspiring Materials is a Christchurch-based clean-tech startup founded in 2019 t…" at bounding box center [706, 318] width 779 height 91
click at [1013, 193] on link "Investment Summary" at bounding box center [999, 192] width 193 height 26
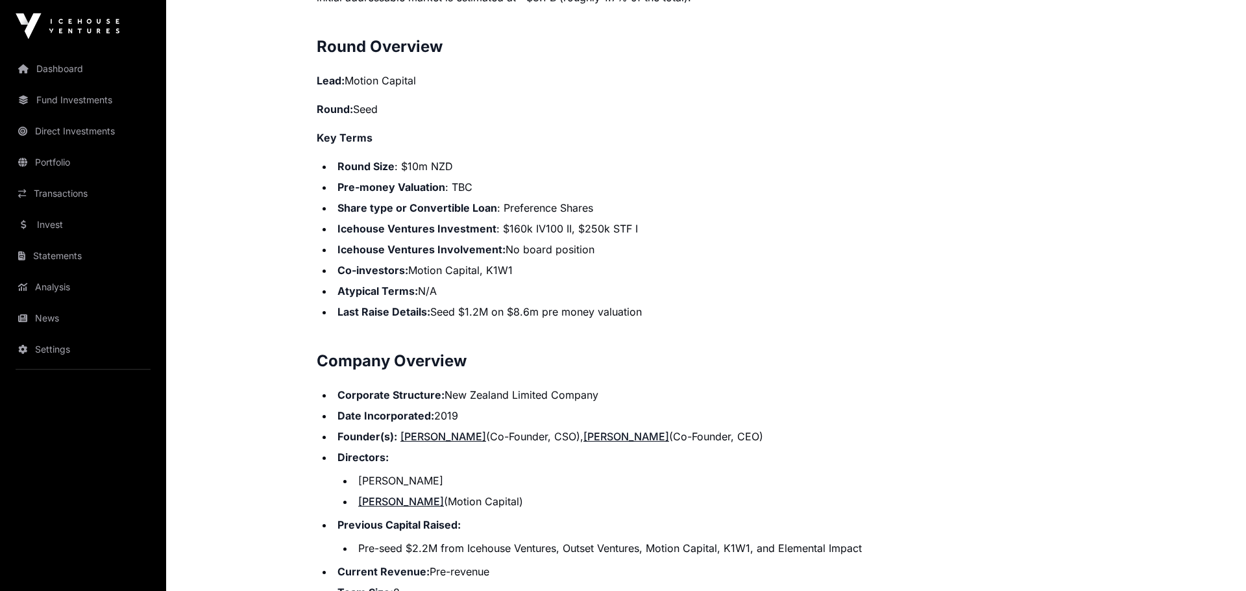
scroll to position [1343, 0]
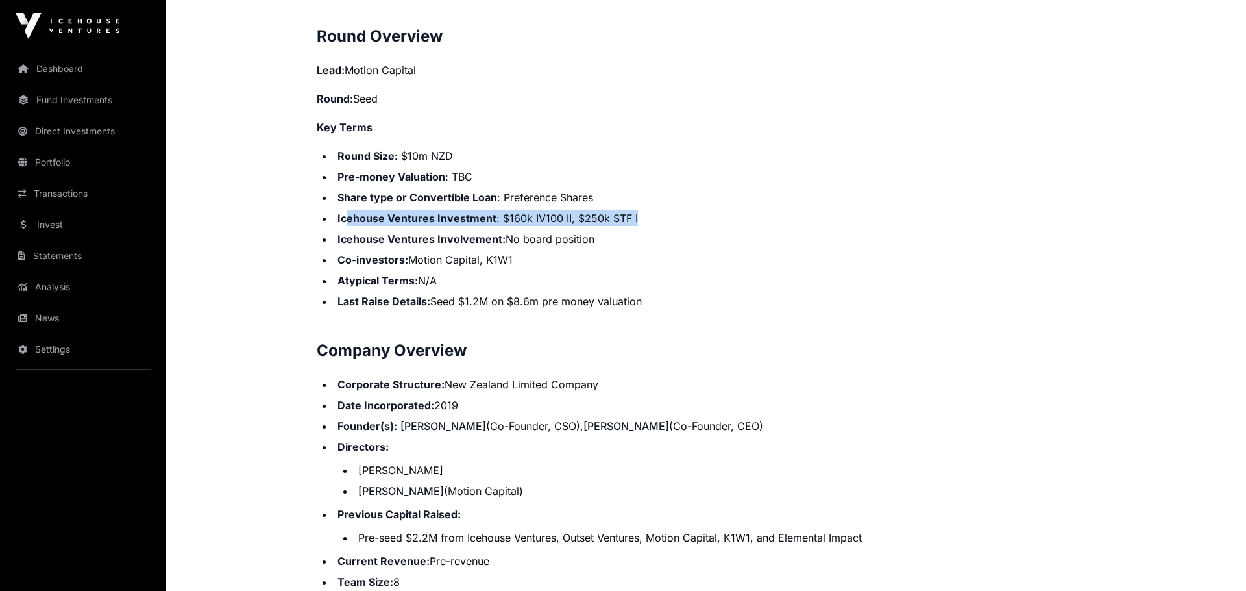
drag, startPoint x: 347, startPoint y: 216, endPoint x: 648, endPoint y: 226, distance: 301.3
click at [648, 226] on ul "Round Size : $10m NZD Pre-money Valuation : TBC Share type or Convertible Loan …" at bounding box center [706, 228] width 779 height 161
drag, startPoint x: 529, startPoint y: 215, endPoint x: 567, endPoint y: 215, distance: 37.6
click at [567, 215] on li "Icehouse Ventures Investment : $160k IV100 II, $250k STF I" at bounding box center [715, 218] width 762 height 16
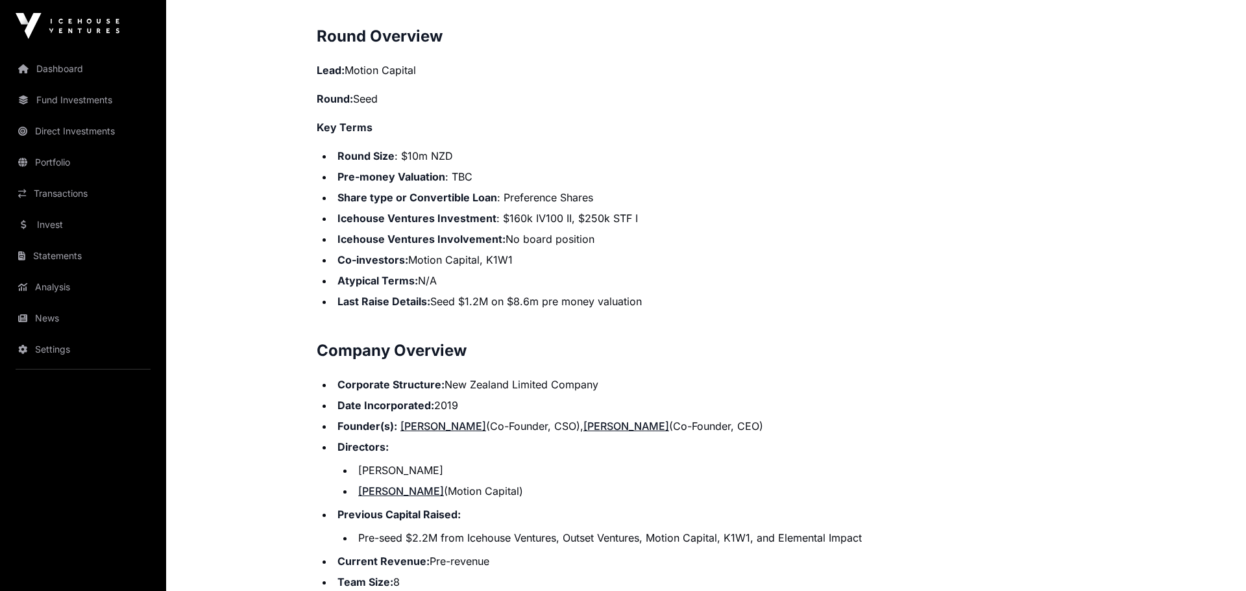
click at [596, 217] on li "Icehouse Ventures Investment : $160k IV100 II, $250k STF I" at bounding box center [715, 218] width 762 height 16
drag, startPoint x: 581, startPoint y: 217, endPoint x: 635, endPoint y: 215, distance: 54.6
click at [635, 215] on li "Icehouse Ventures Investment : $160k IV100 II, $250k STF I" at bounding box center [715, 218] width 762 height 16
drag, startPoint x: 630, startPoint y: 227, endPoint x: 621, endPoint y: 246, distance: 21.2
click at [629, 229] on ul "Round Size : $10m NZD Pre-money Valuation : TBC Share type or Convertible Loan …" at bounding box center [706, 228] width 779 height 161
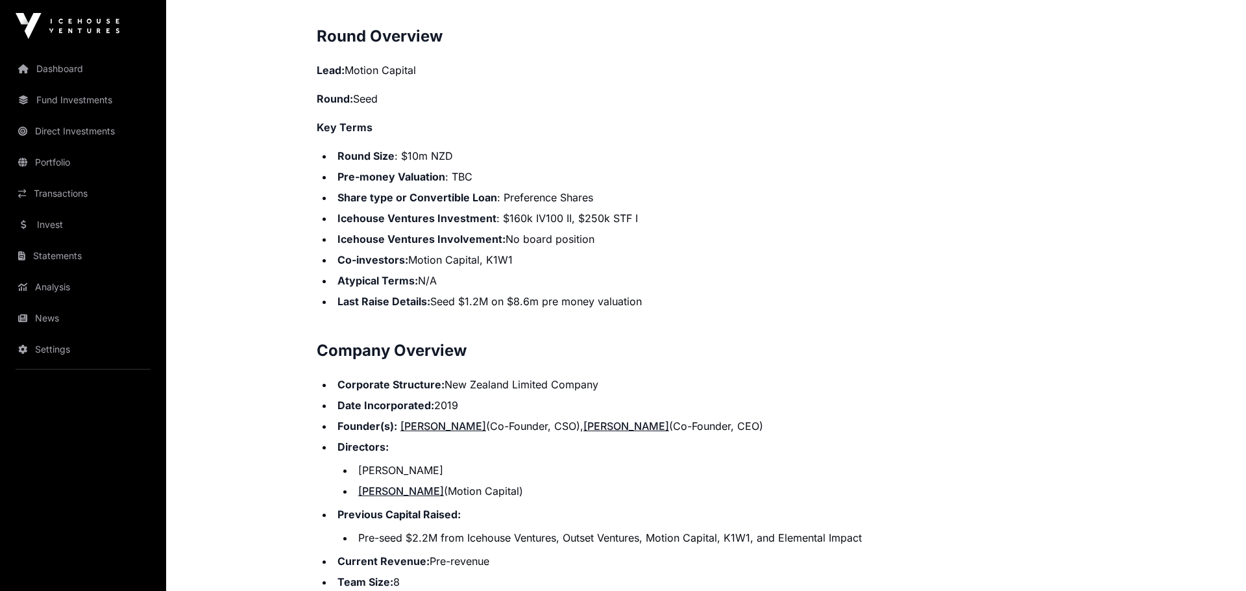
drag, startPoint x: 422, startPoint y: 258, endPoint x: 546, endPoint y: 262, distance: 124.0
click at [546, 262] on li "Co-investors: Motion Capital, K1W1" at bounding box center [715, 260] width 762 height 16
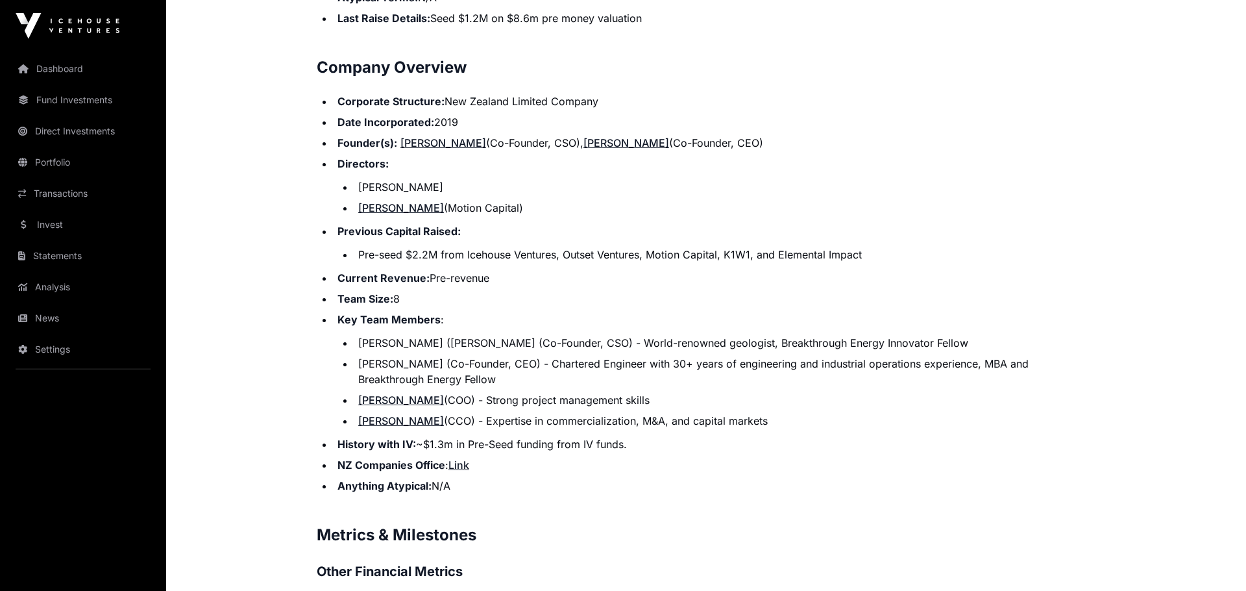
scroll to position [1523, 0]
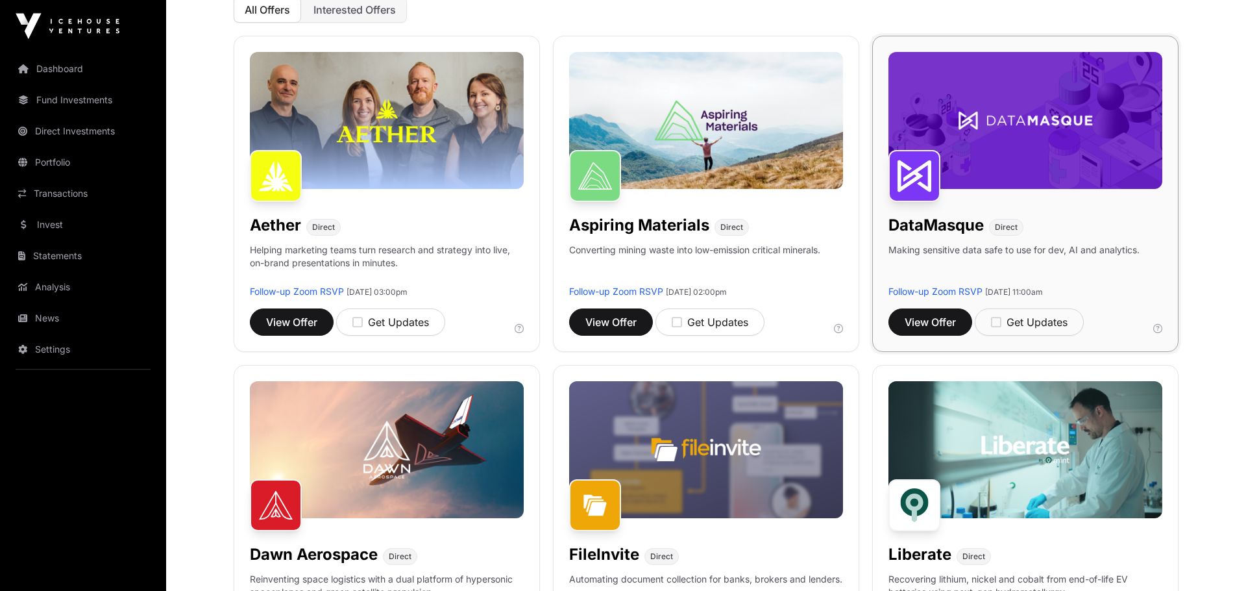
scroll to position [179, 0]
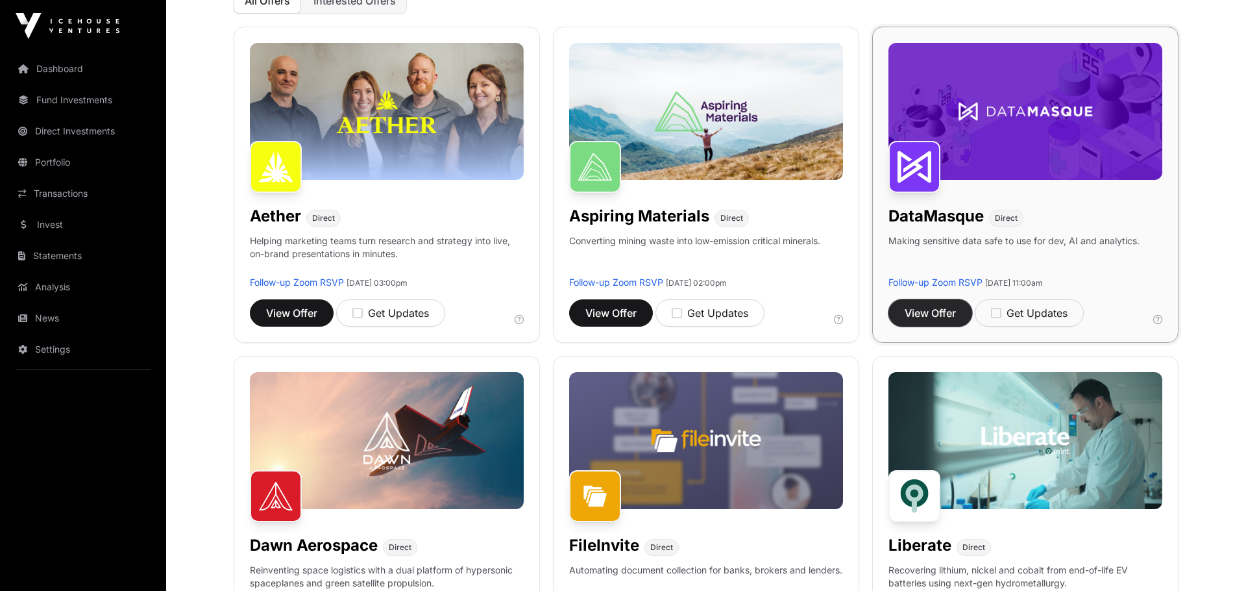
click at [932, 317] on span "View Offer" at bounding box center [930, 313] width 51 height 16
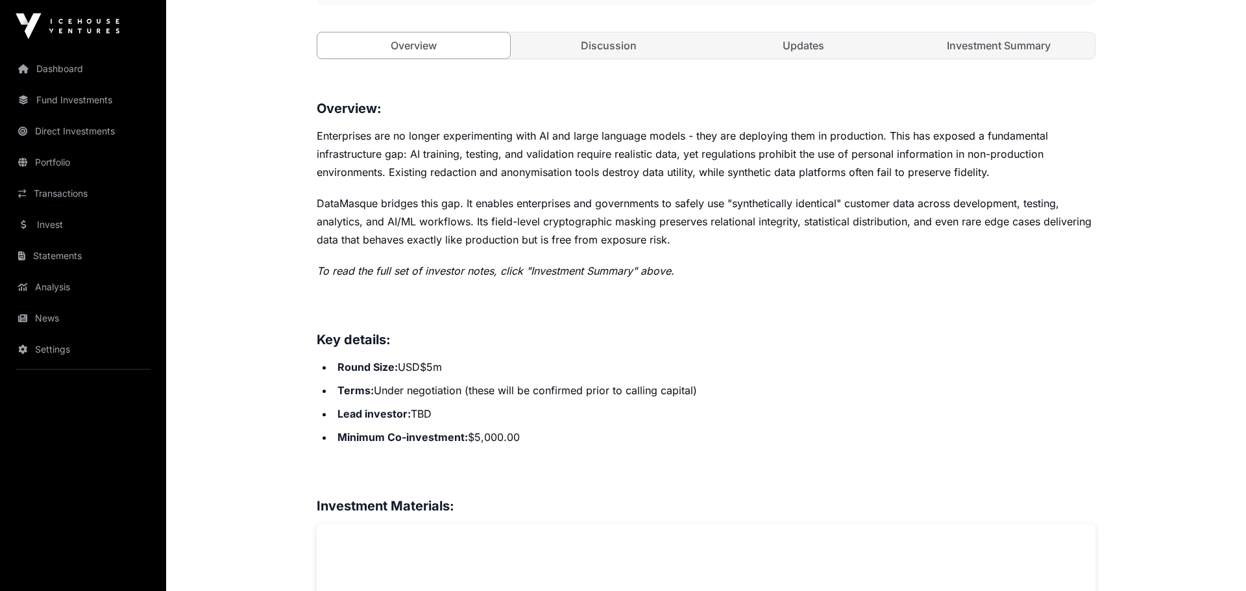
scroll to position [537, 0]
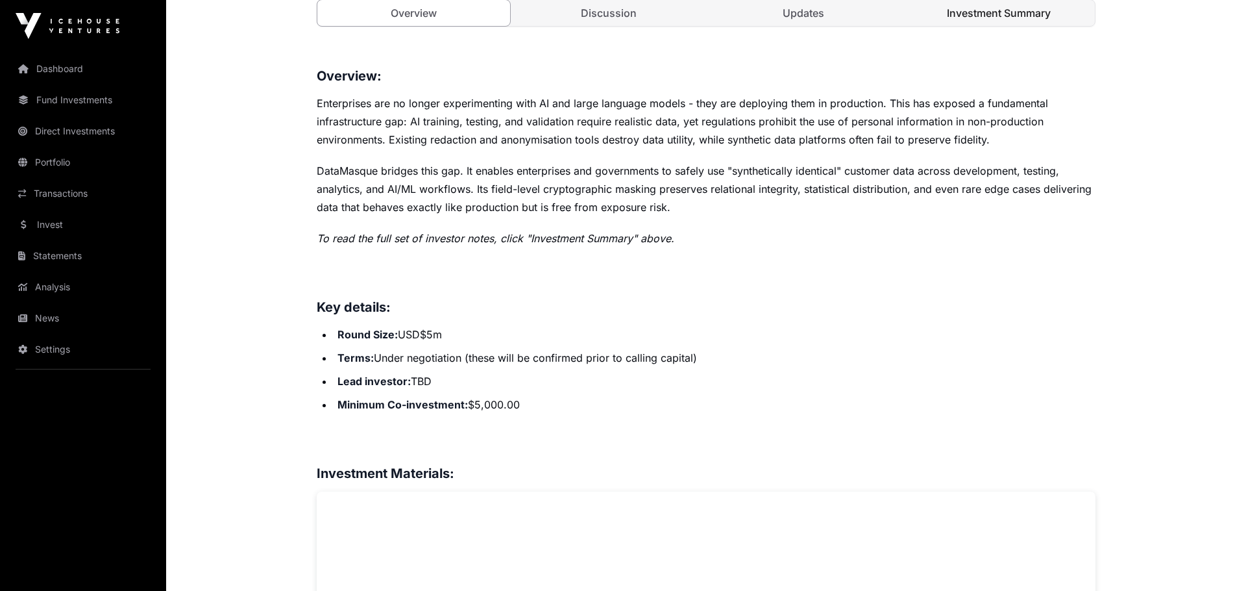
click at [1020, 14] on link "Investment Summary" at bounding box center [999, 13] width 193 height 26
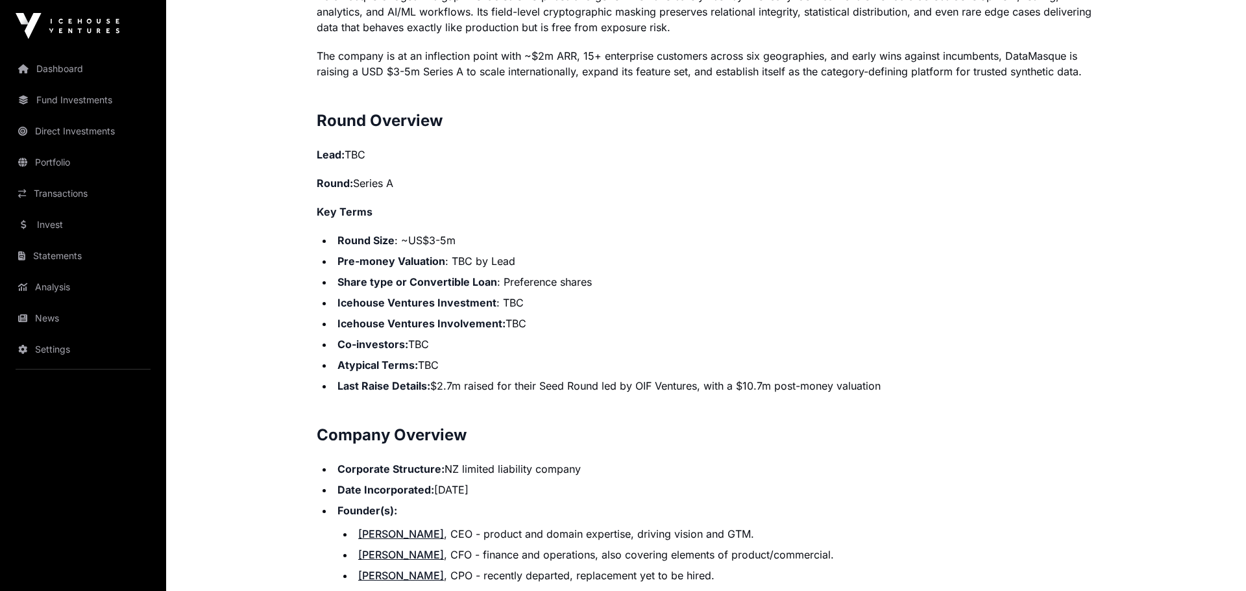
scroll to position [806, 0]
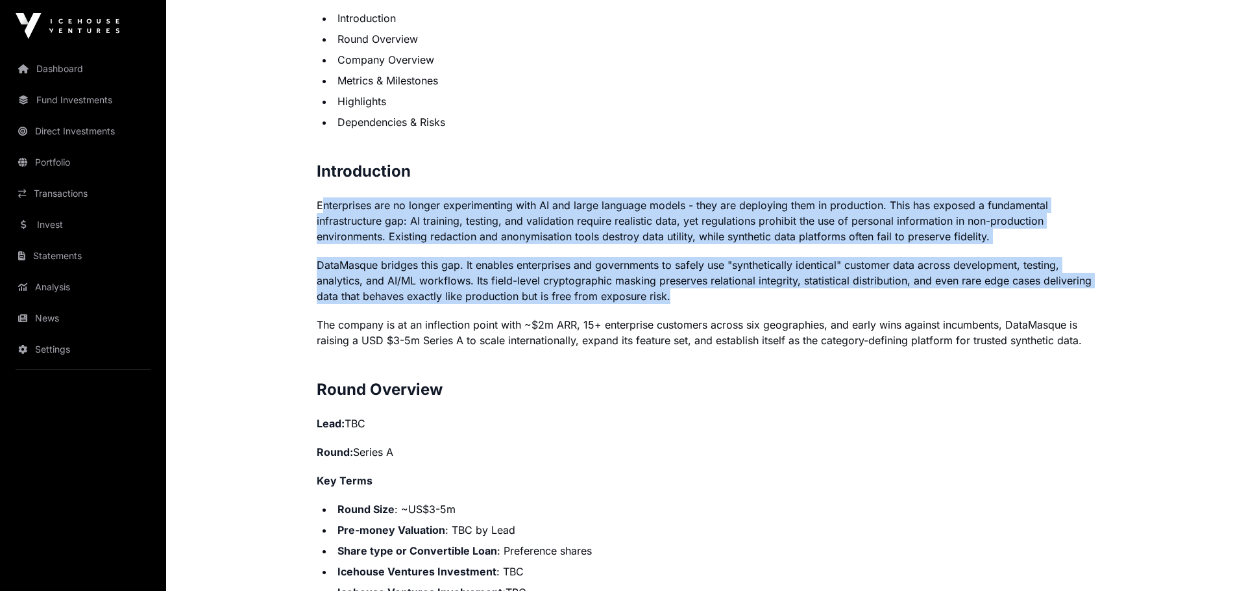
drag, startPoint x: 326, startPoint y: 206, endPoint x: 829, endPoint y: 304, distance: 512.4
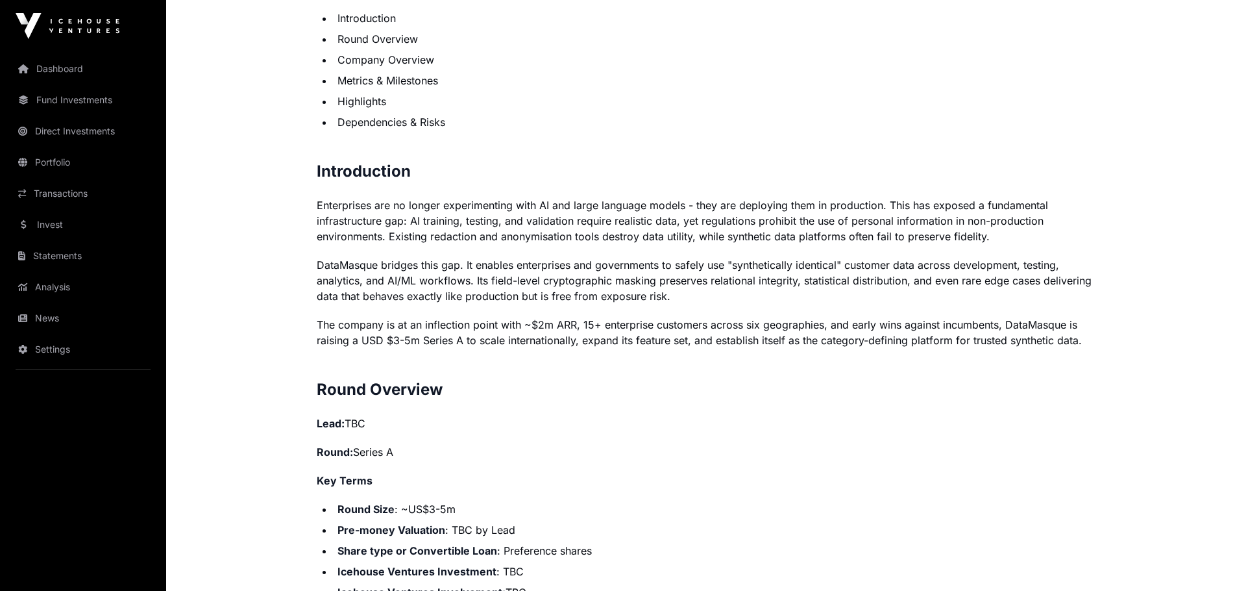
click at [633, 330] on p "The company is at an inflection point with ~$2m ARR, 15+ enterprise customers a…" at bounding box center [706, 332] width 779 height 31
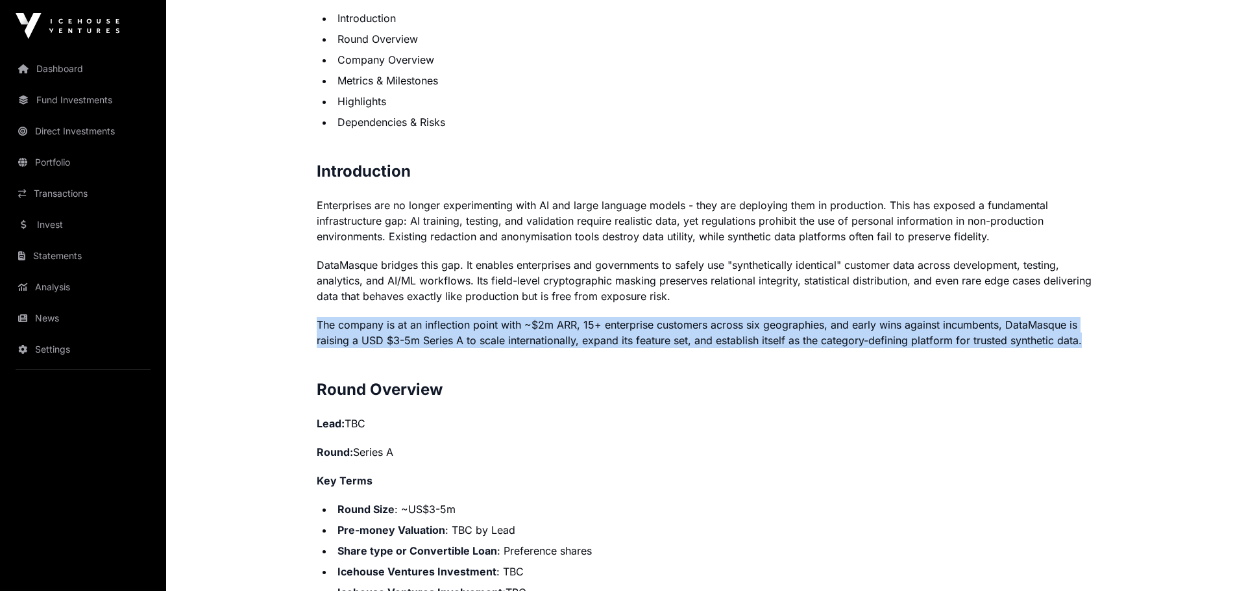
drag, startPoint x: 317, startPoint y: 318, endPoint x: 1151, endPoint y: 334, distance: 834.1
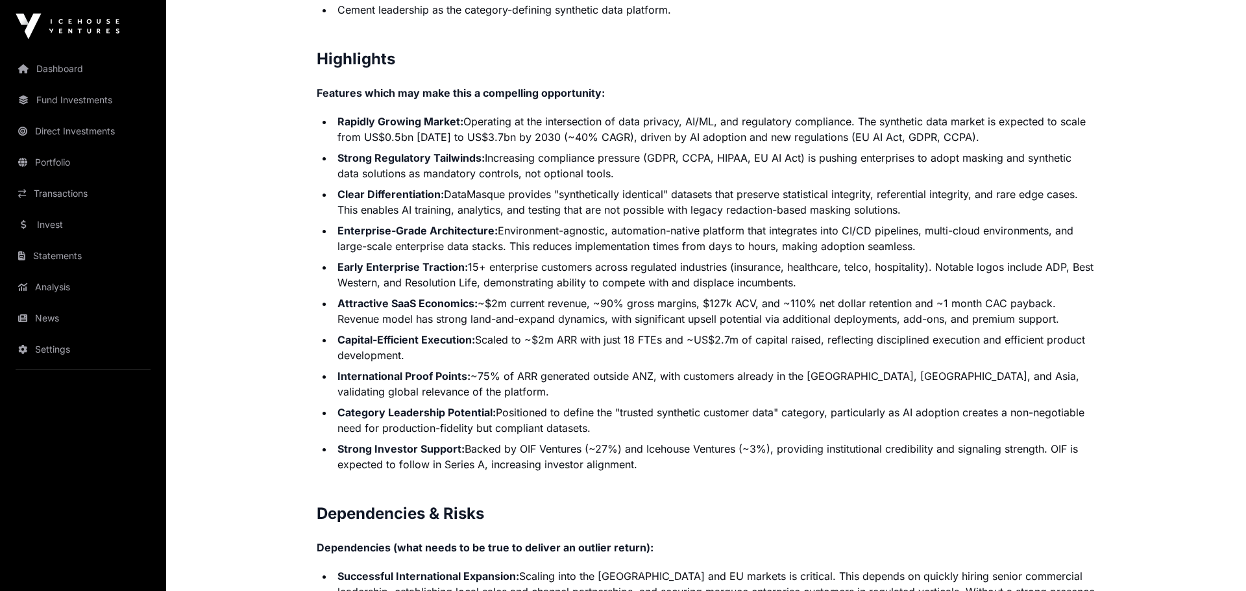
scroll to position [2621, 0]
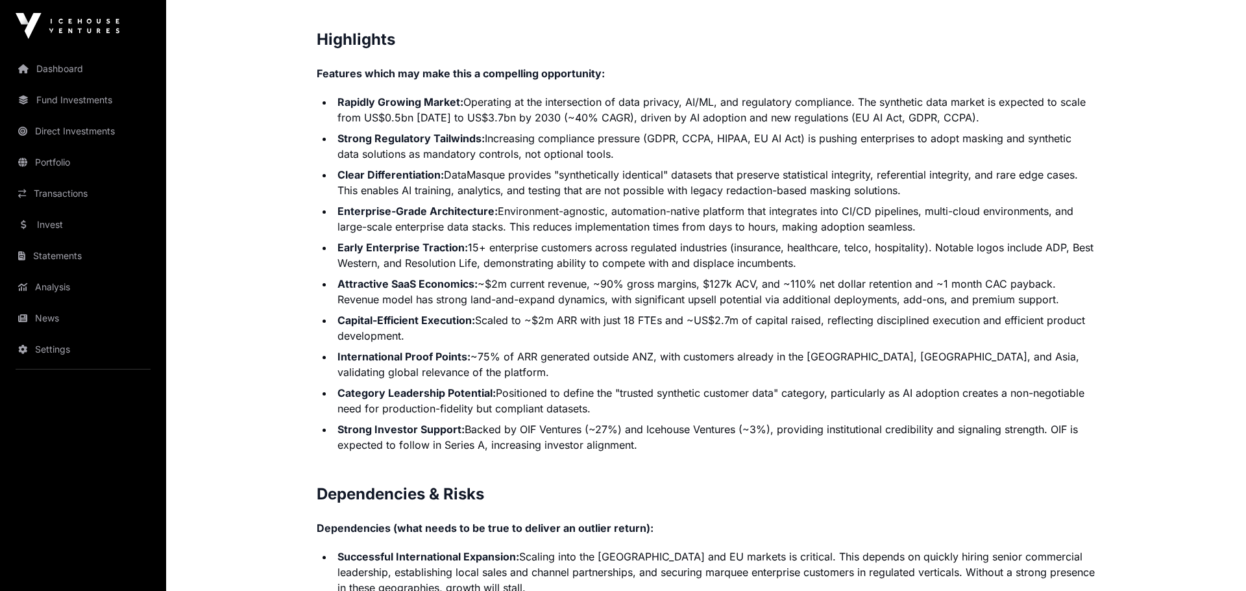
drag, startPoint x: 522, startPoint y: 428, endPoint x: 673, endPoint y: 447, distance: 152.4
click at [673, 447] on li "Strong Investor Support: Backed by OIF Ventures (~27%) and Icehouse Ventures (~…" at bounding box center [715, 436] width 762 height 31
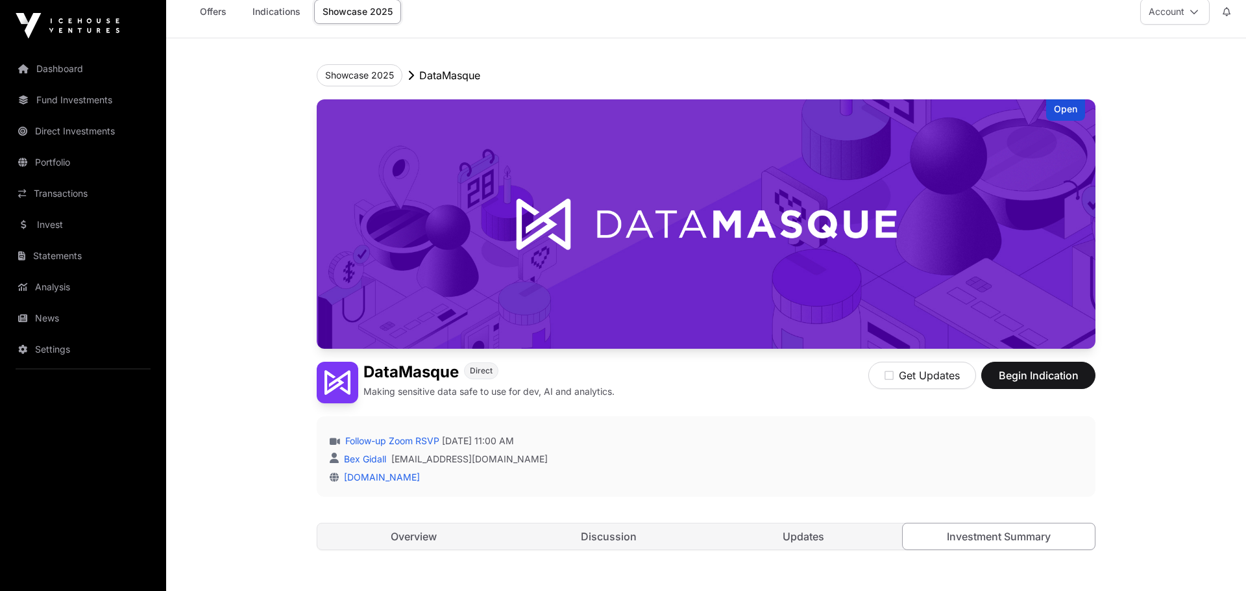
scroll to position [0, 0]
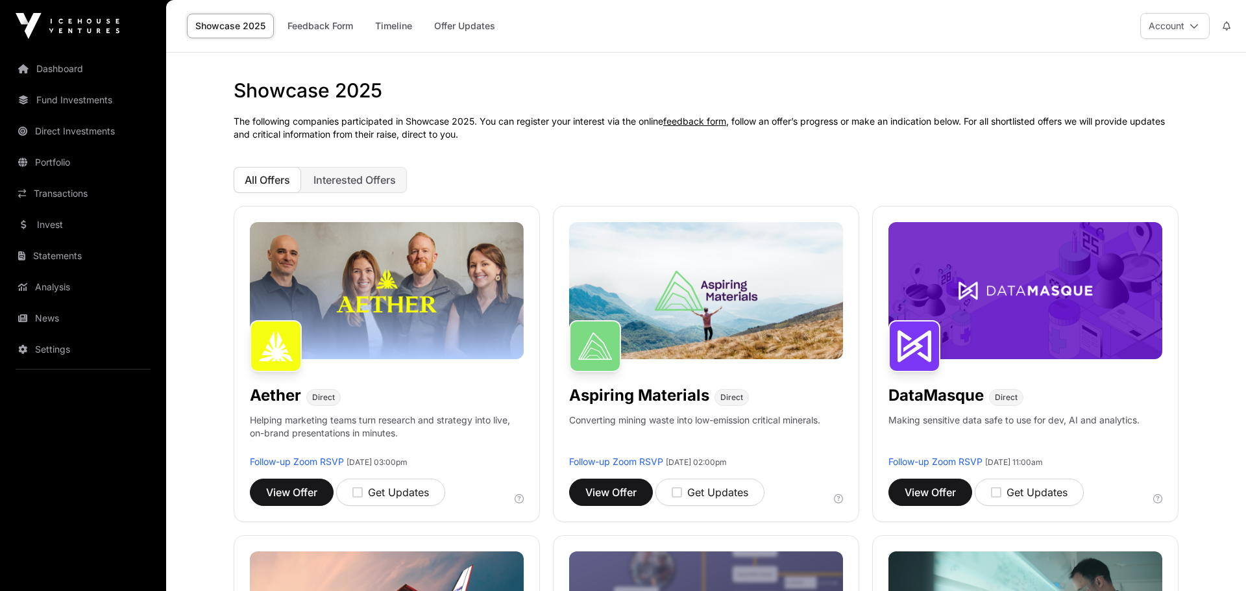
scroll to position [179, 0]
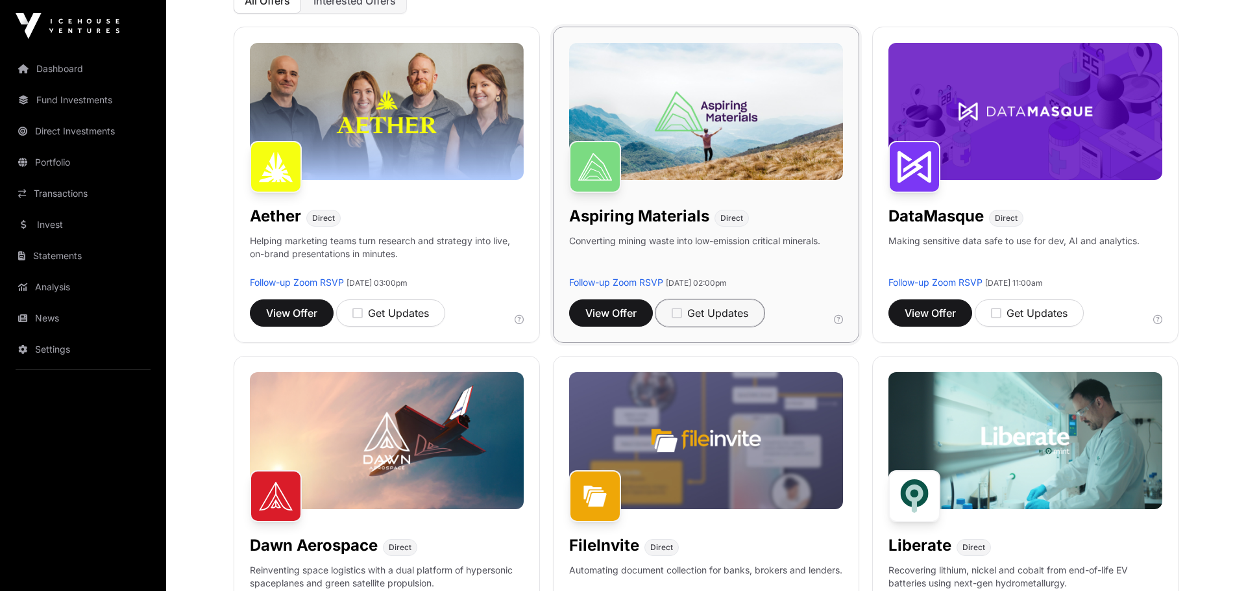
click at [679, 314] on icon "button" at bounding box center [677, 313] width 10 height 12
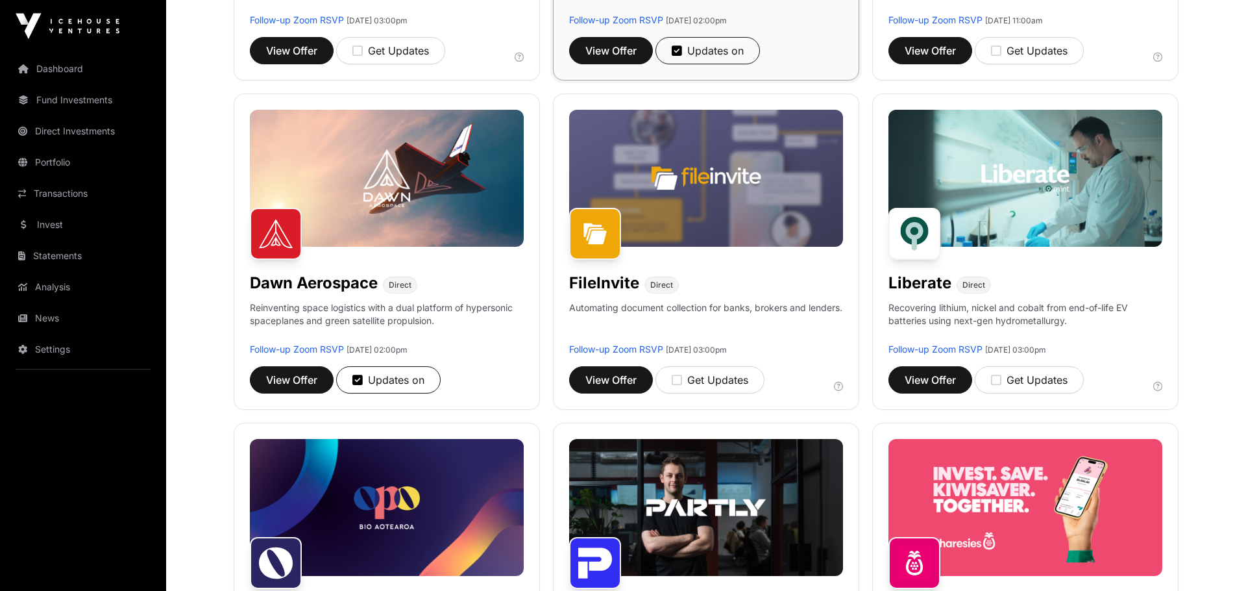
scroll to position [448, 0]
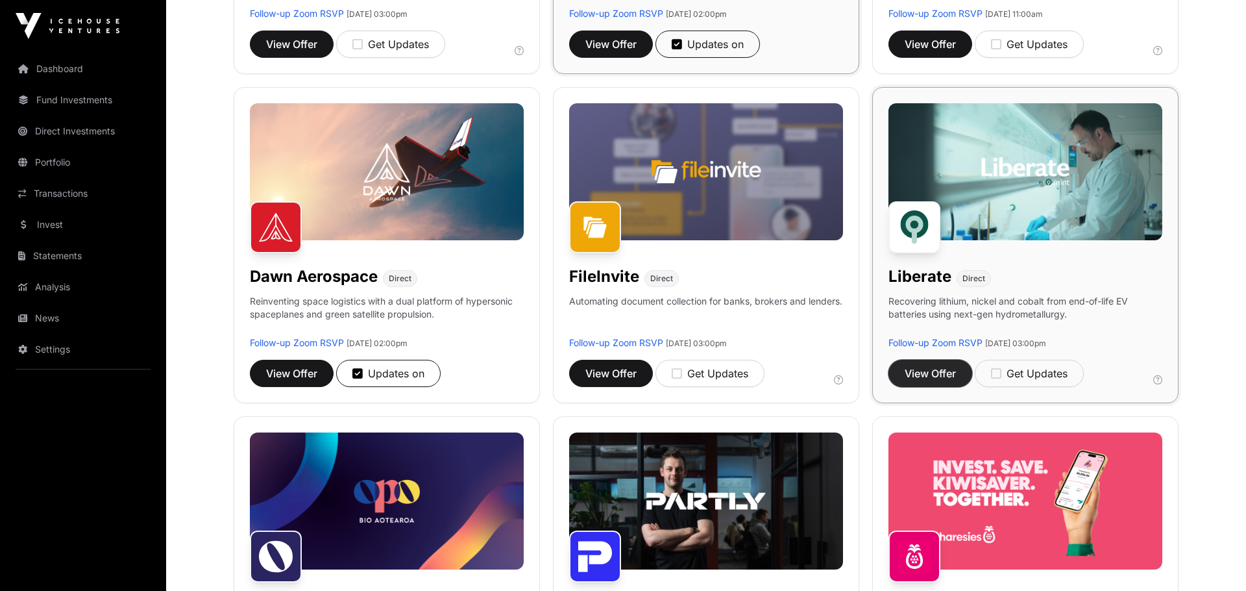
click at [937, 371] on span "View Offer" at bounding box center [930, 373] width 51 height 16
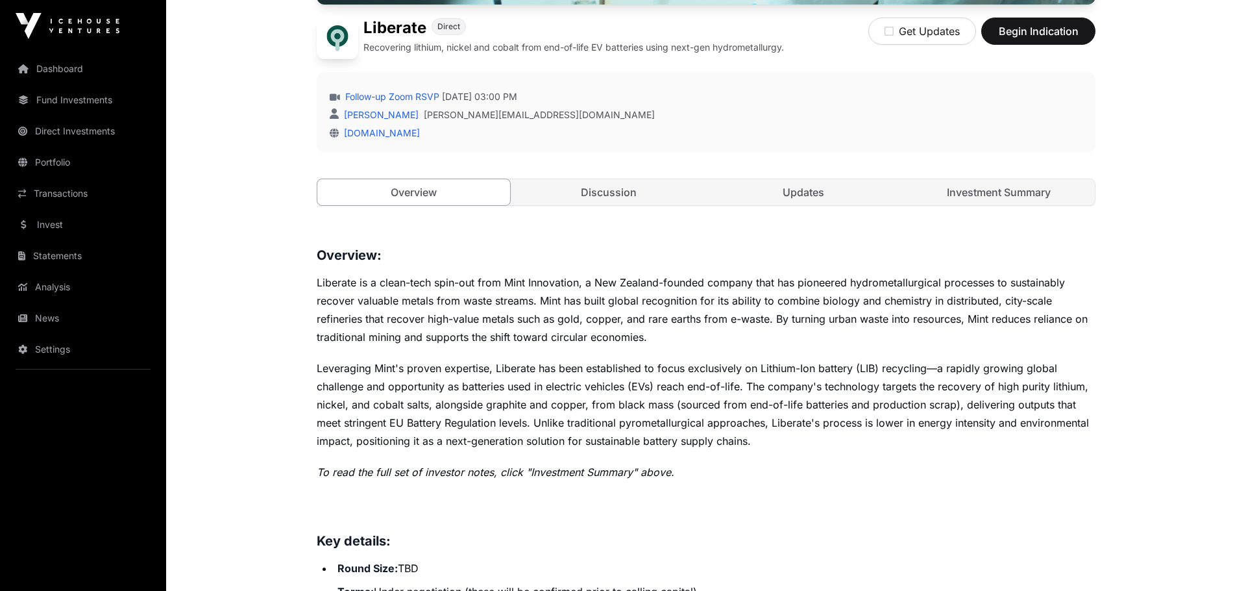
scroll to position [90, 0]
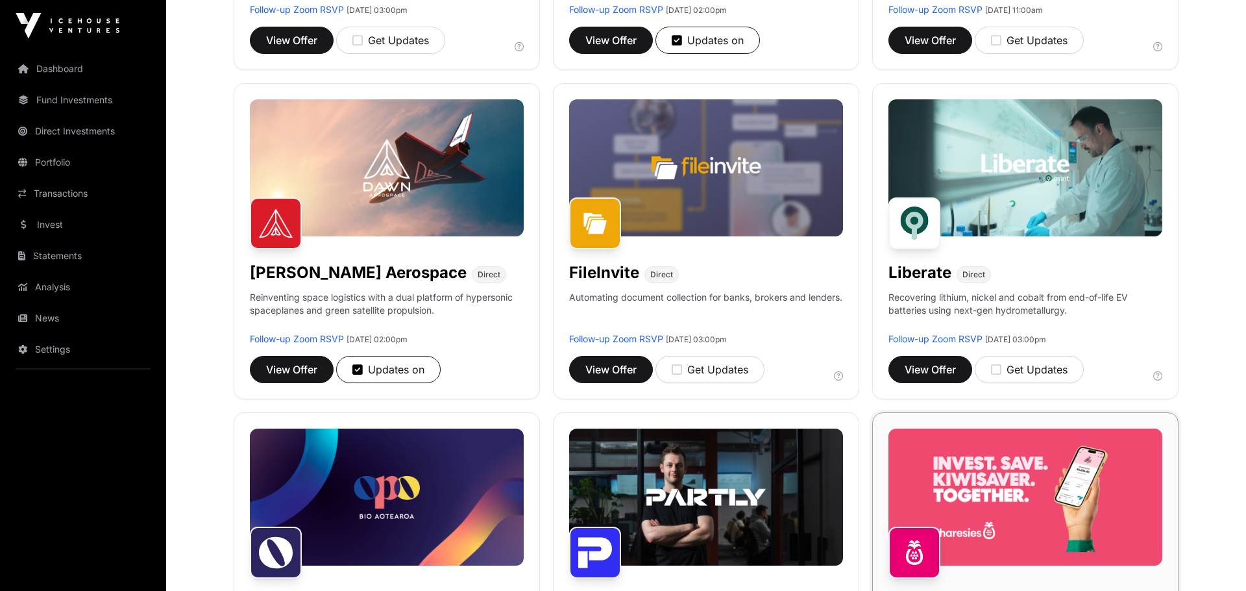
scroll to position [448, 0]
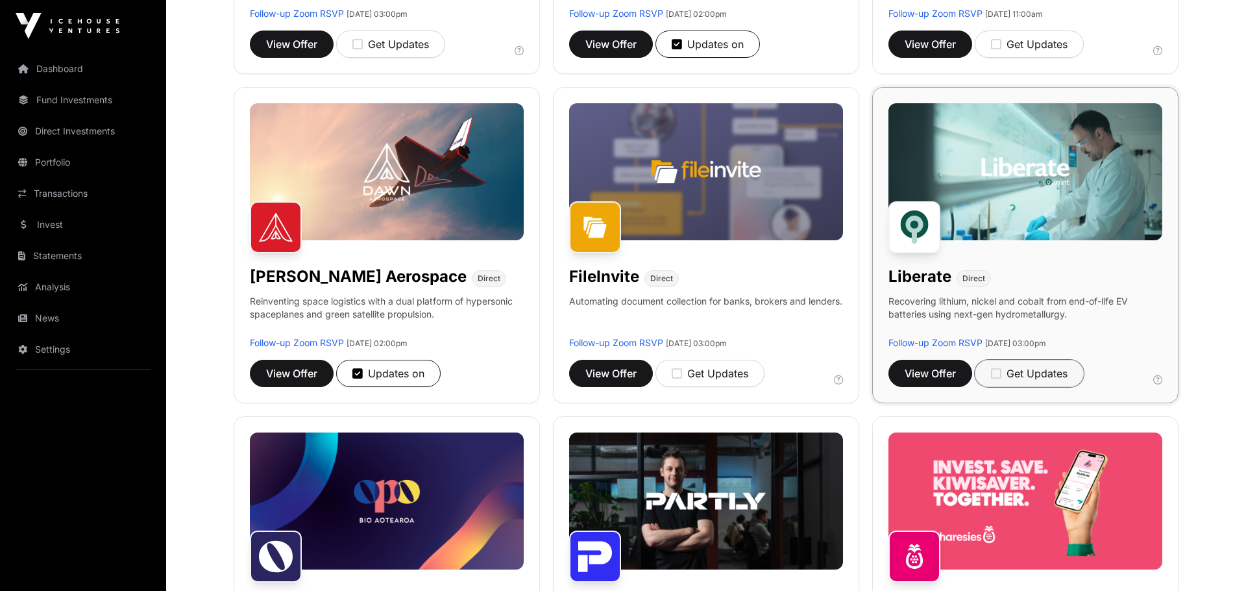
click at [998, 373] on icon "button" at bounding box center [996, 373] width 10 height 12
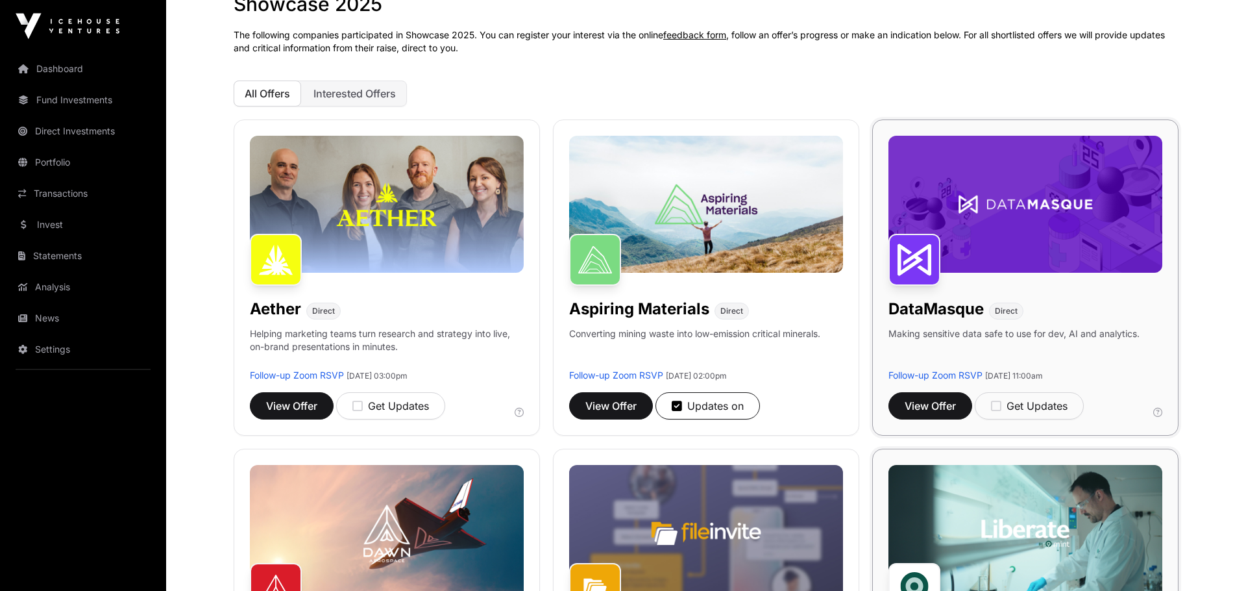
scroll to position [0, 0]
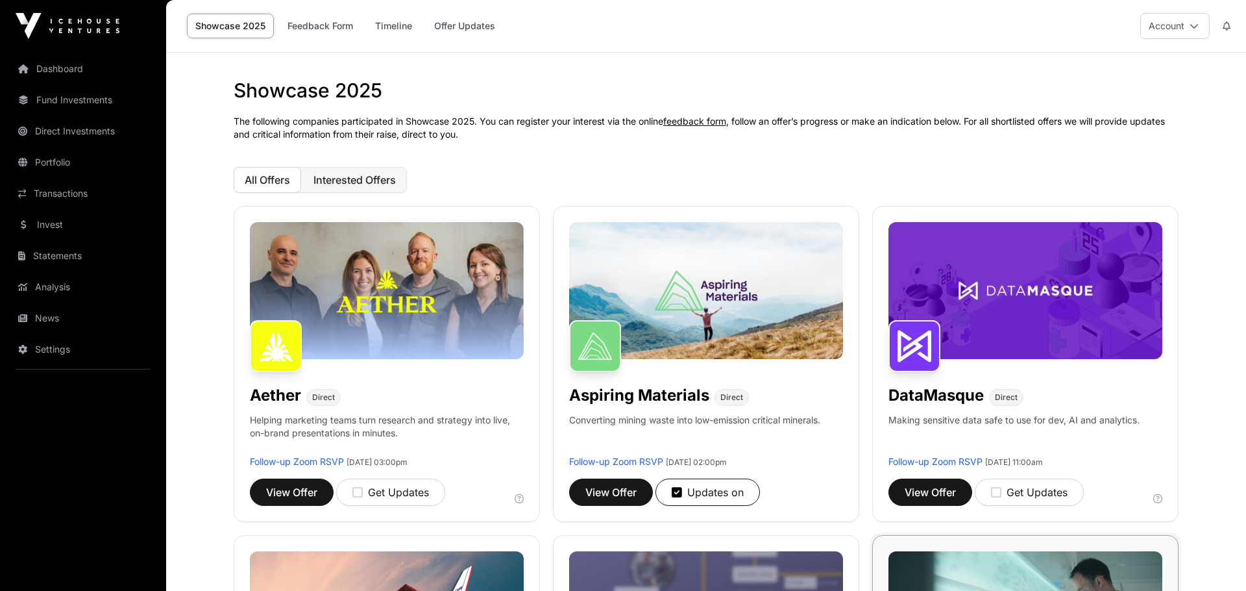
click at [380, 180] on span "Interested Offers" at bounding box center [354, 179] width 82 height 13
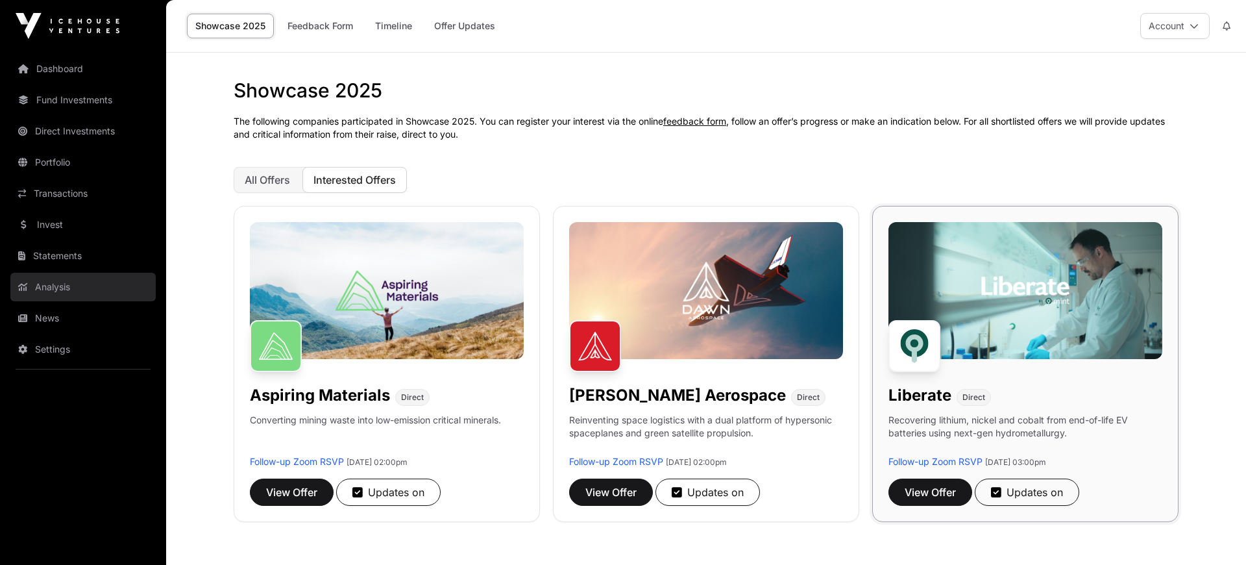
click at [58, 293] on link "Analysis" at bounding box center [82, 287] width 145 height 29
